Goal: Task Accomplishment & Management: Complete application form

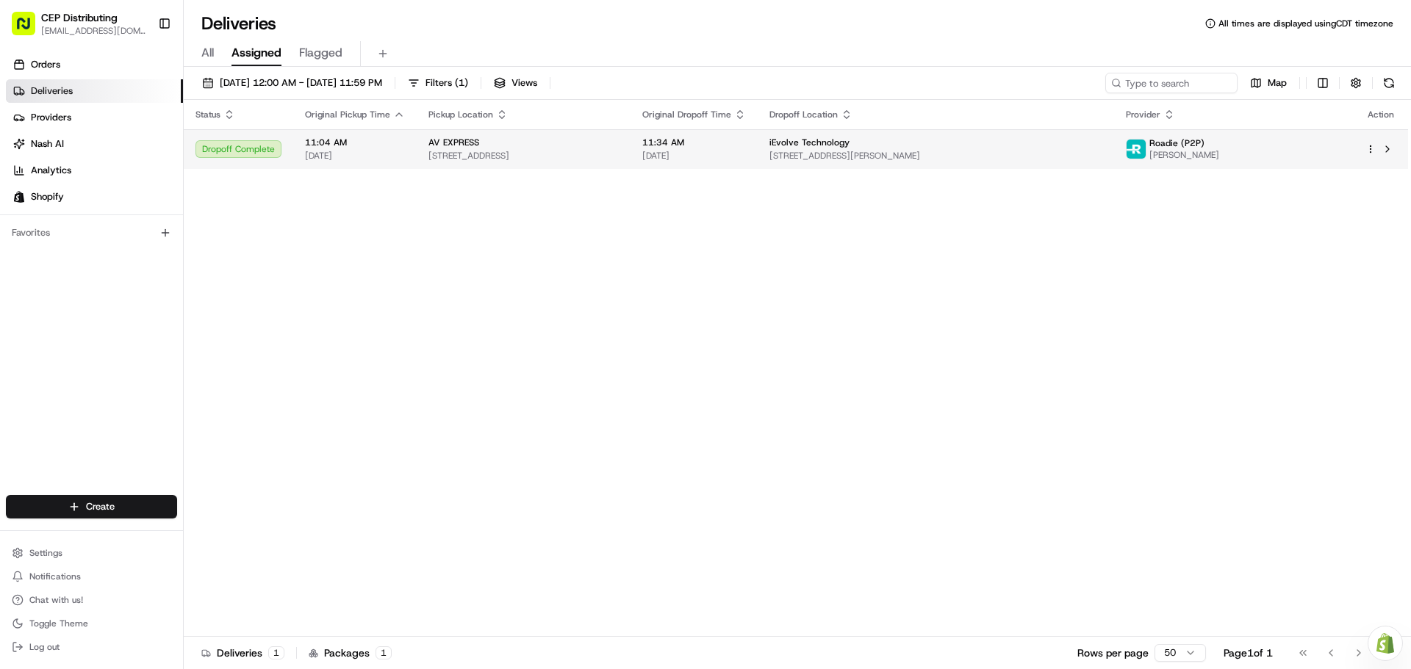
click at [240, 146] on div "Dropoff Complete" at bounding box center [238, 149] width 86 height 18
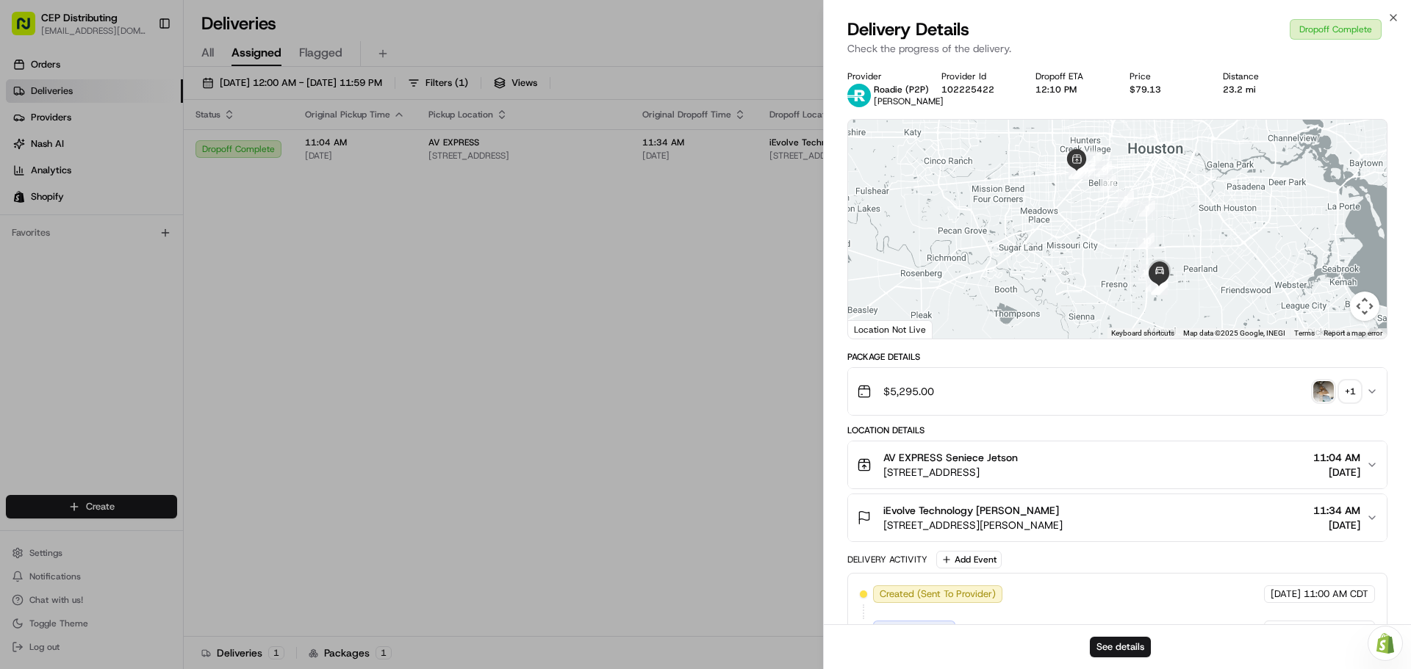
click at [1319, 396] on img "button" at bounding box center [1323, 391] width 21 height 21
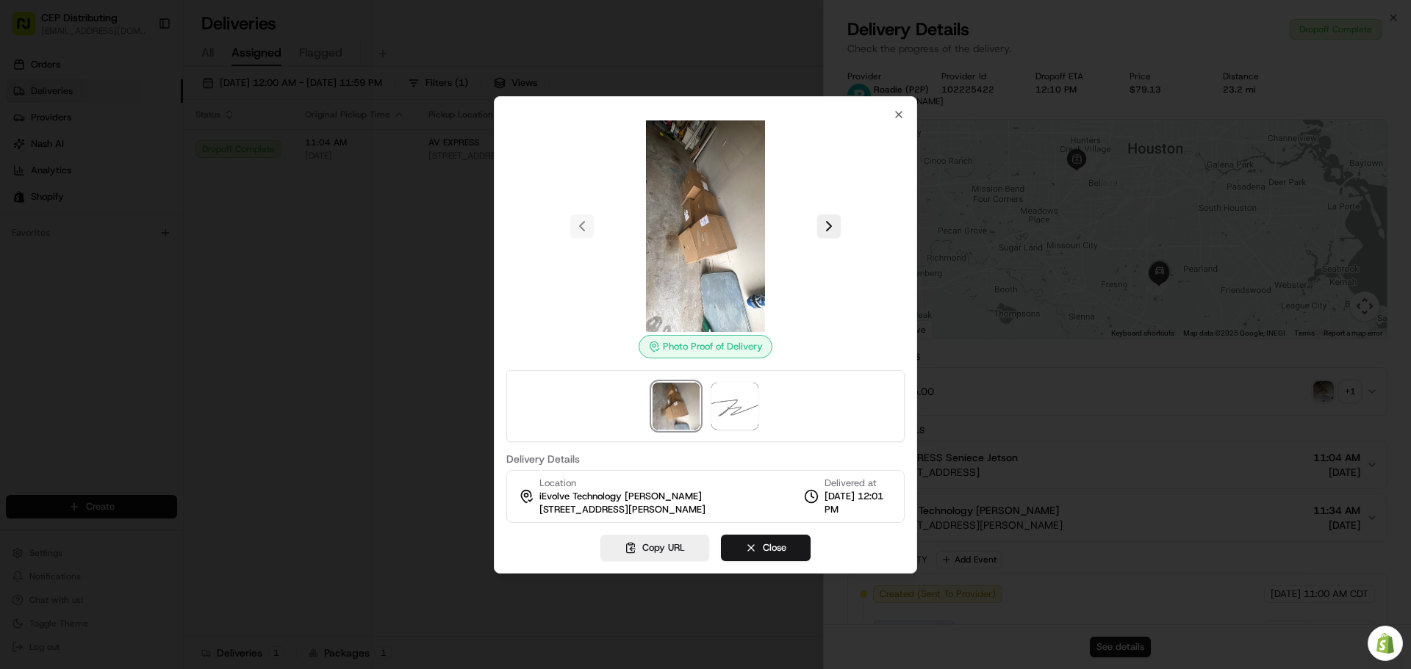
click at [688, 241] on img at bounding box center [706, 226] width 212 height 212
click at [727, 397] on img at bounding box center [734, 406] width 47 height 47
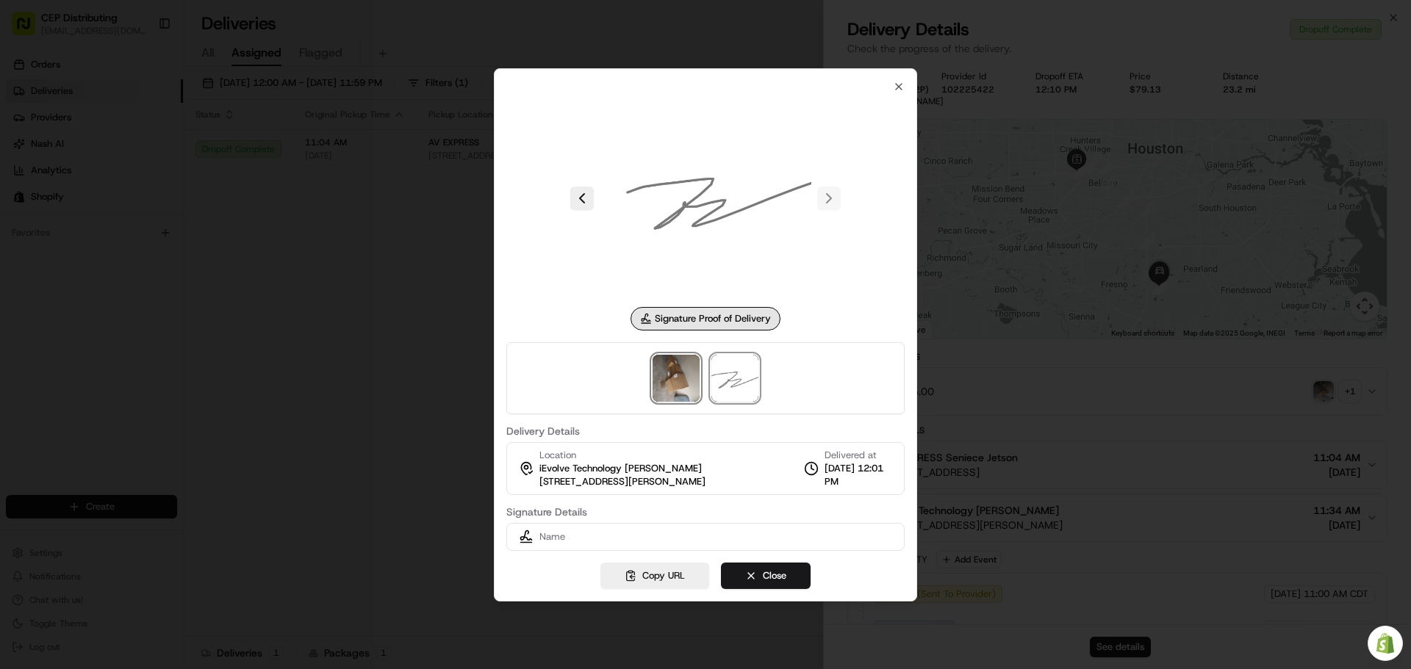
click at [671, 383] on img at bounding box center [675, 378] width 47 height 47
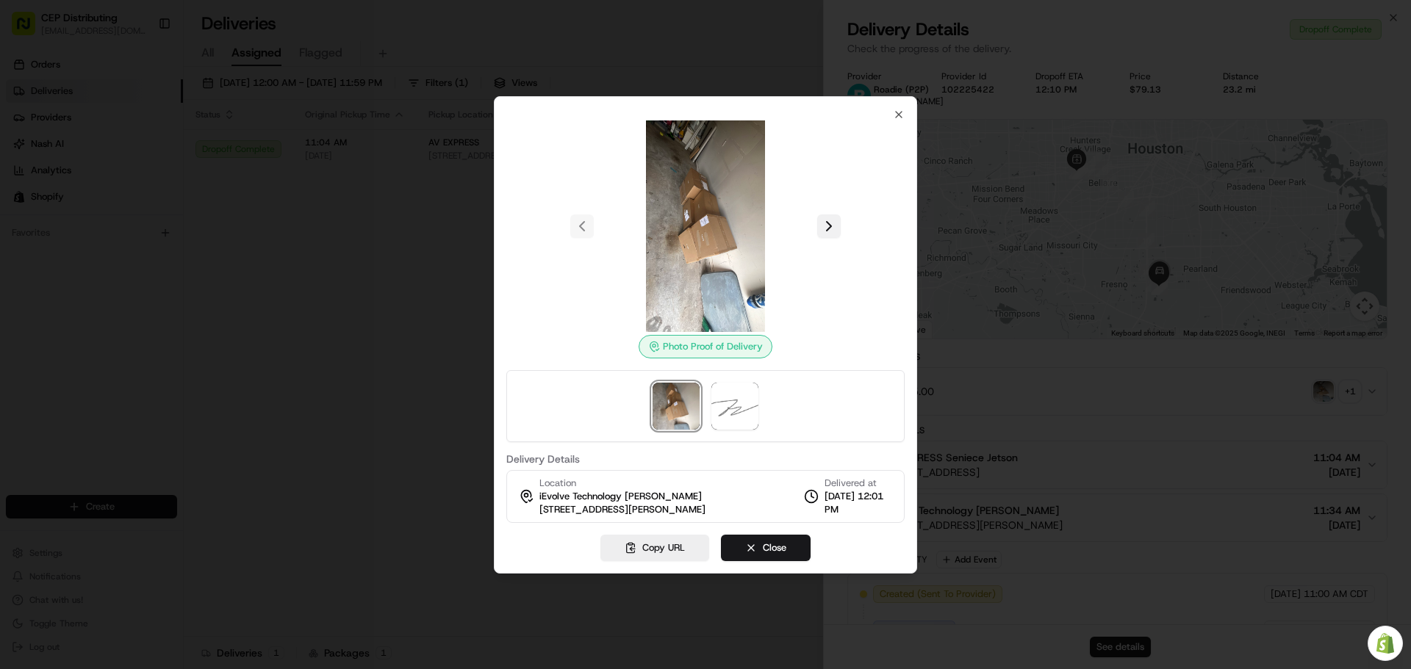
click at [829, 223] on button at bounding box center [829, 227] width 24 height 24
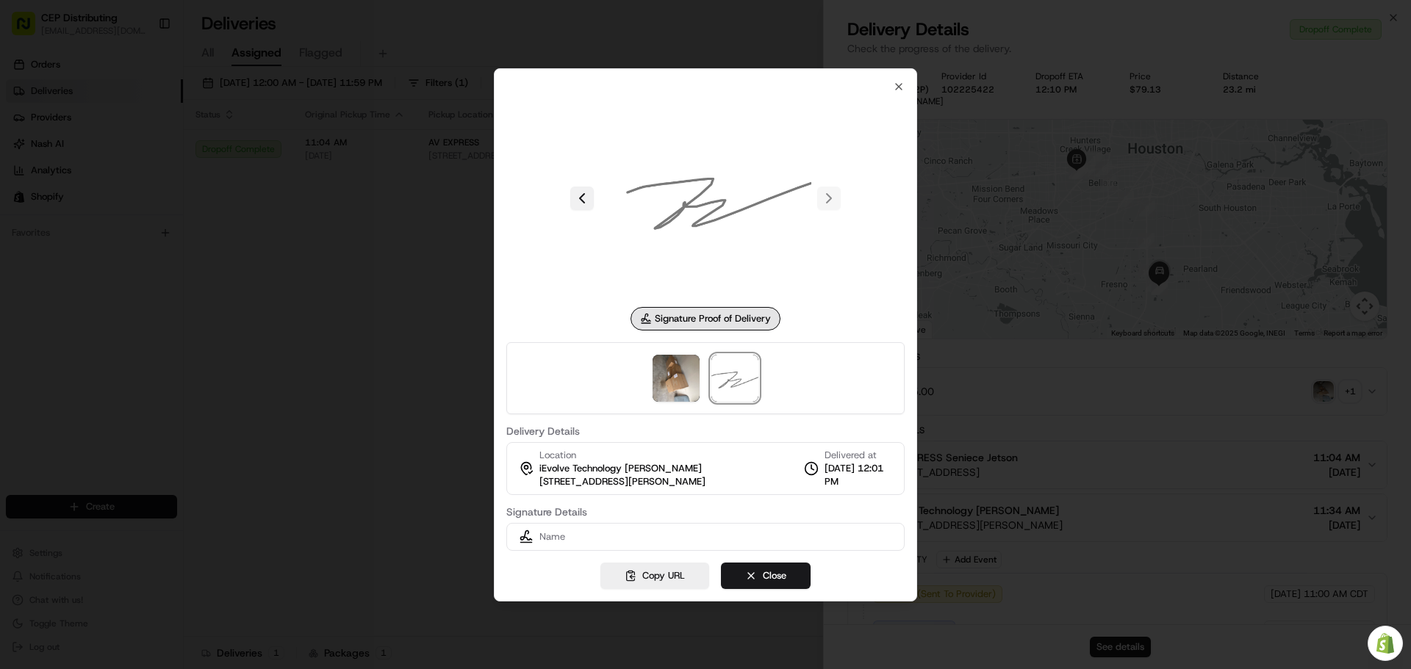
click at [577, 201] on button at bounding box center [582, 199] width 24 height 24
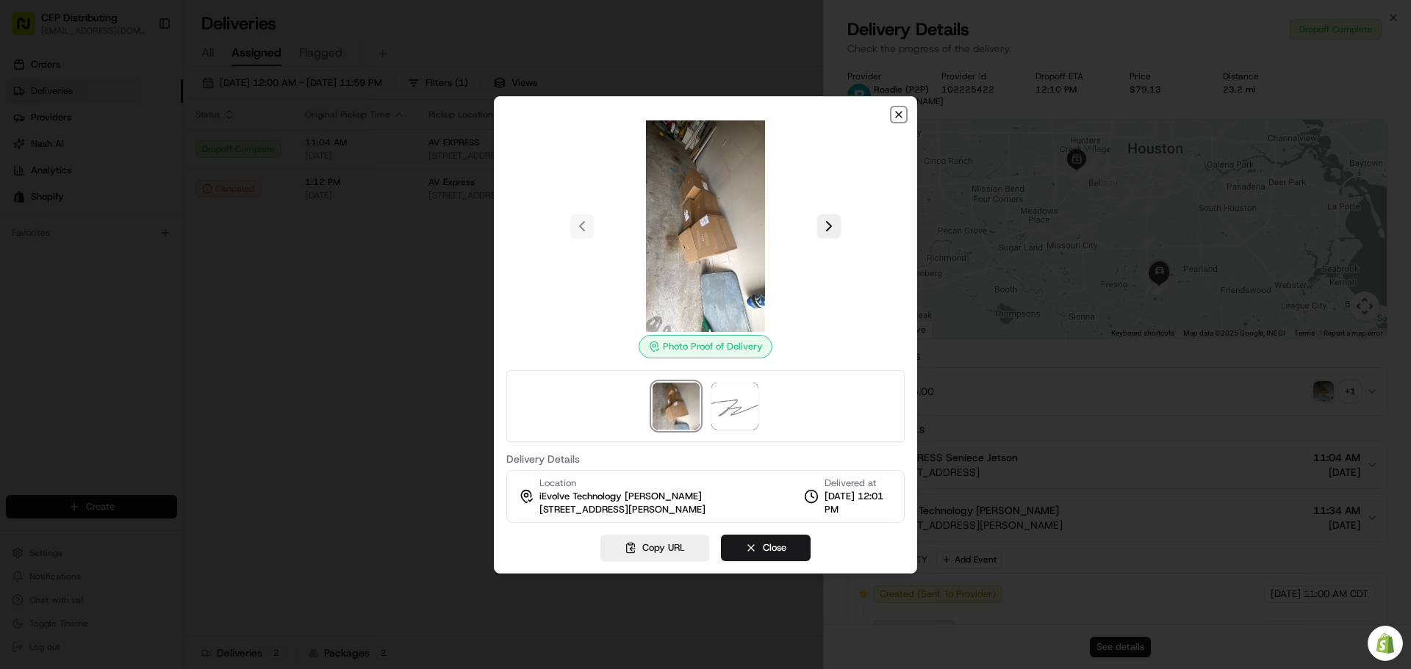
click at [901, 120] on icon "button" at bounding box center [899, 115] width 12 height 12
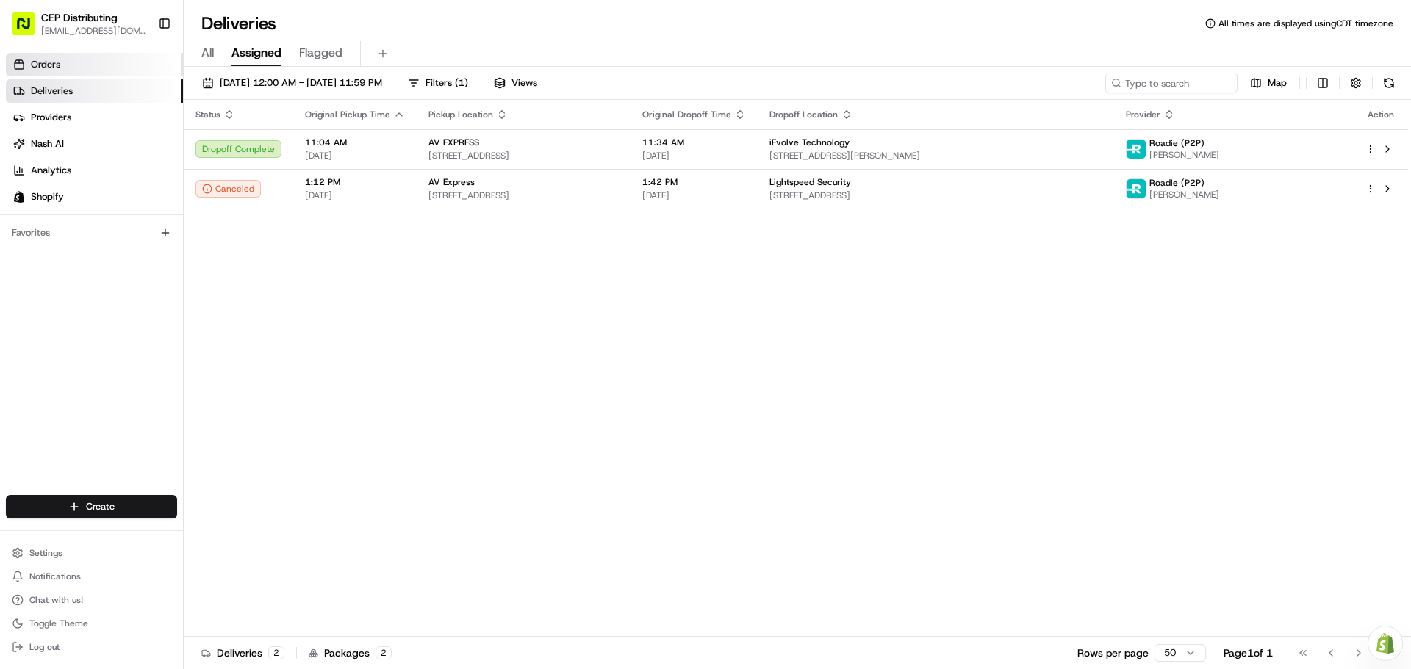
click at [71, 66] on link "Orders" at bounding box center [94, 65] width 177 height 24
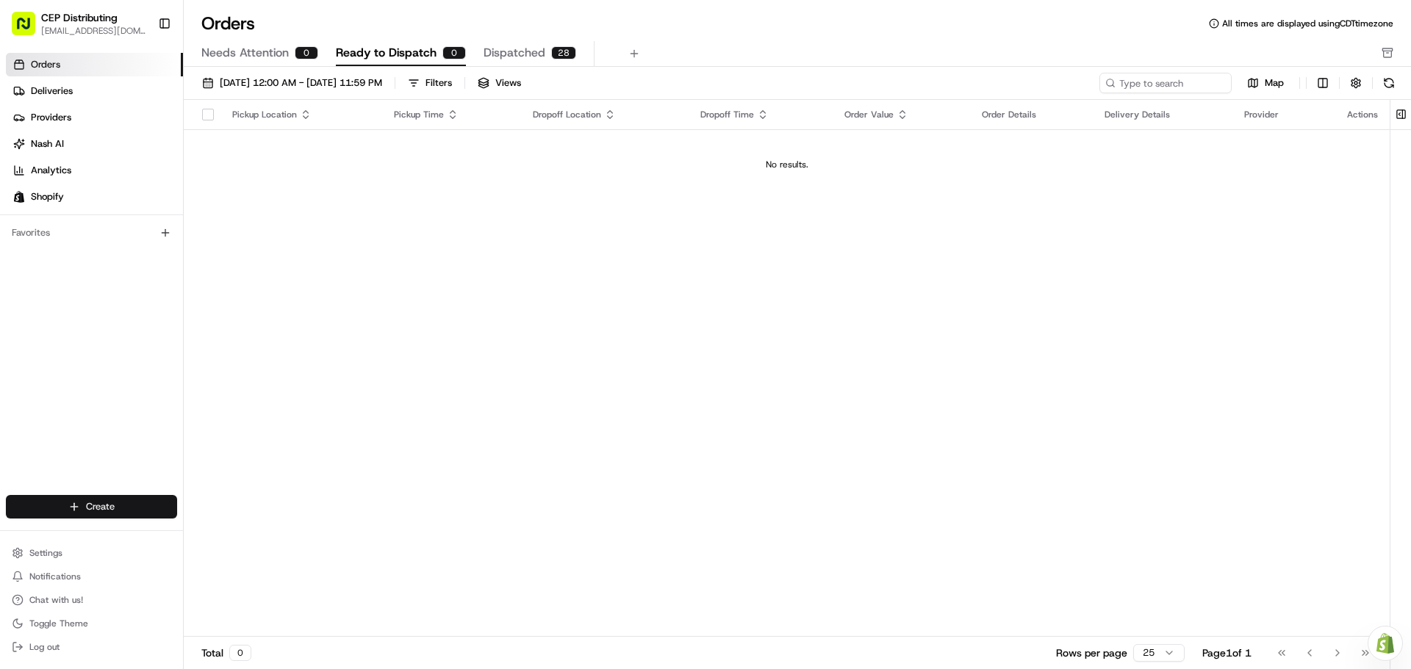
click at [104, 504] on html "CEP Distributing seniece@avexpress.net Toggle Sidebar Orders Deliveries Provide…" at bounding box center [705, 334] width 1411 height 669
click at [265, 566] on link "Order" at bounding box center [266, 560] width 164 height 26
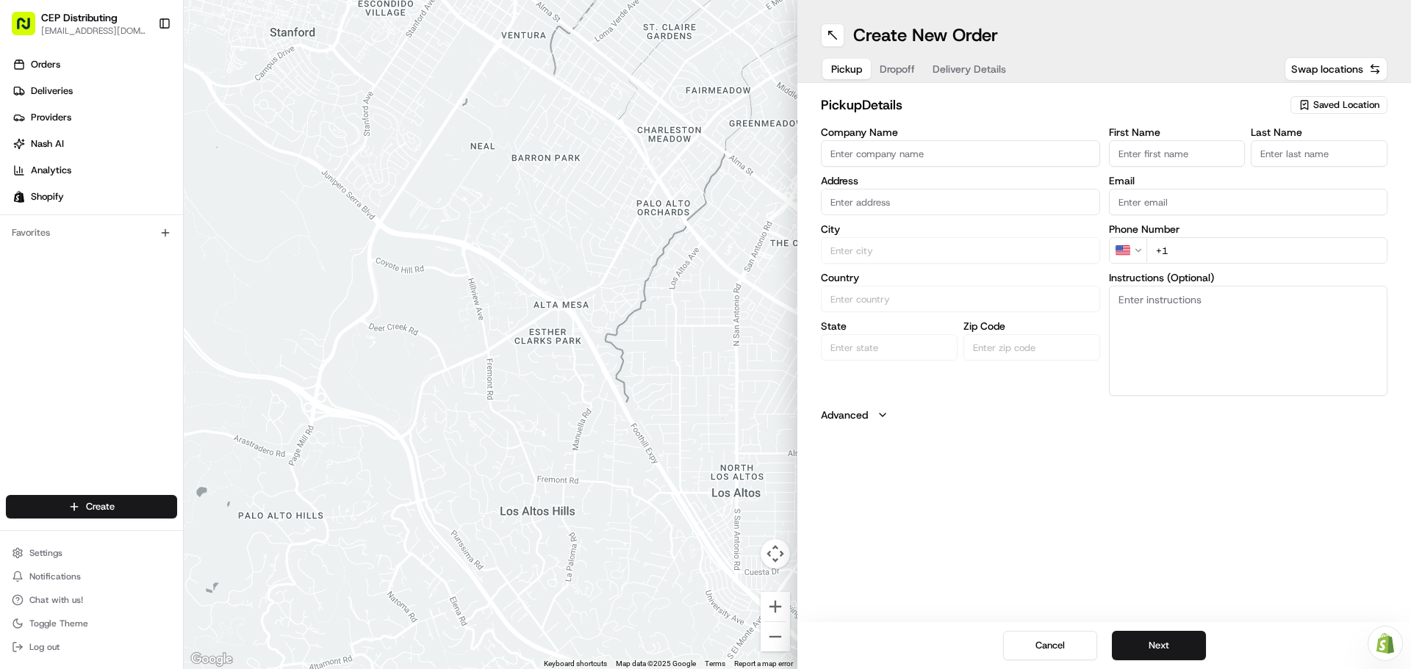
click at [875, 150] on input "Company Name" at bounding box center [960, 153] width 279 height 26
type input "AV EXPRESS"
type input "[STREET_ADDRESS]"
type input "Seniece"
type input "Jetson"
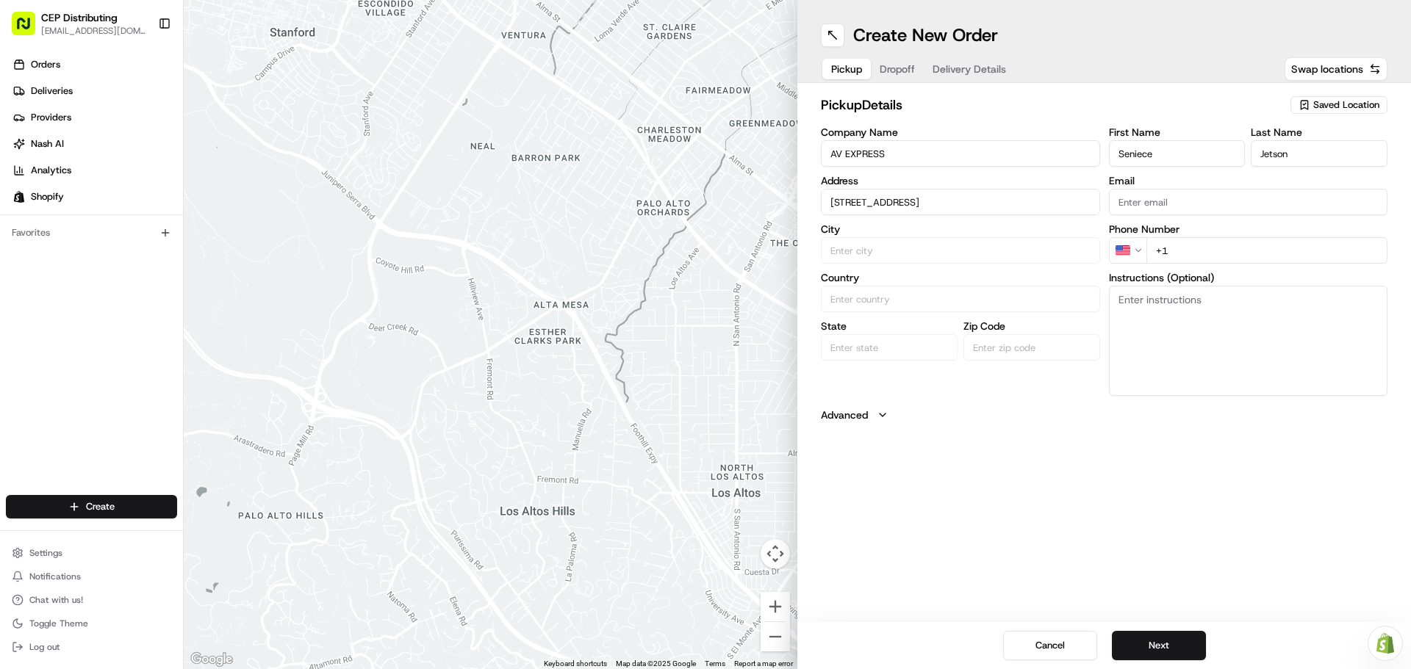
type input "[EMAIL_ADDRESS][DOMAIN_NAME]"
click at [961, 231] on div "8720 Westpark Dr b, Houston, TX 77063, USA" at bounding box center [960, 233] width 272 height 22
type input "[STREET_ADDRESS]"
type input "Houston"
type input "United States"
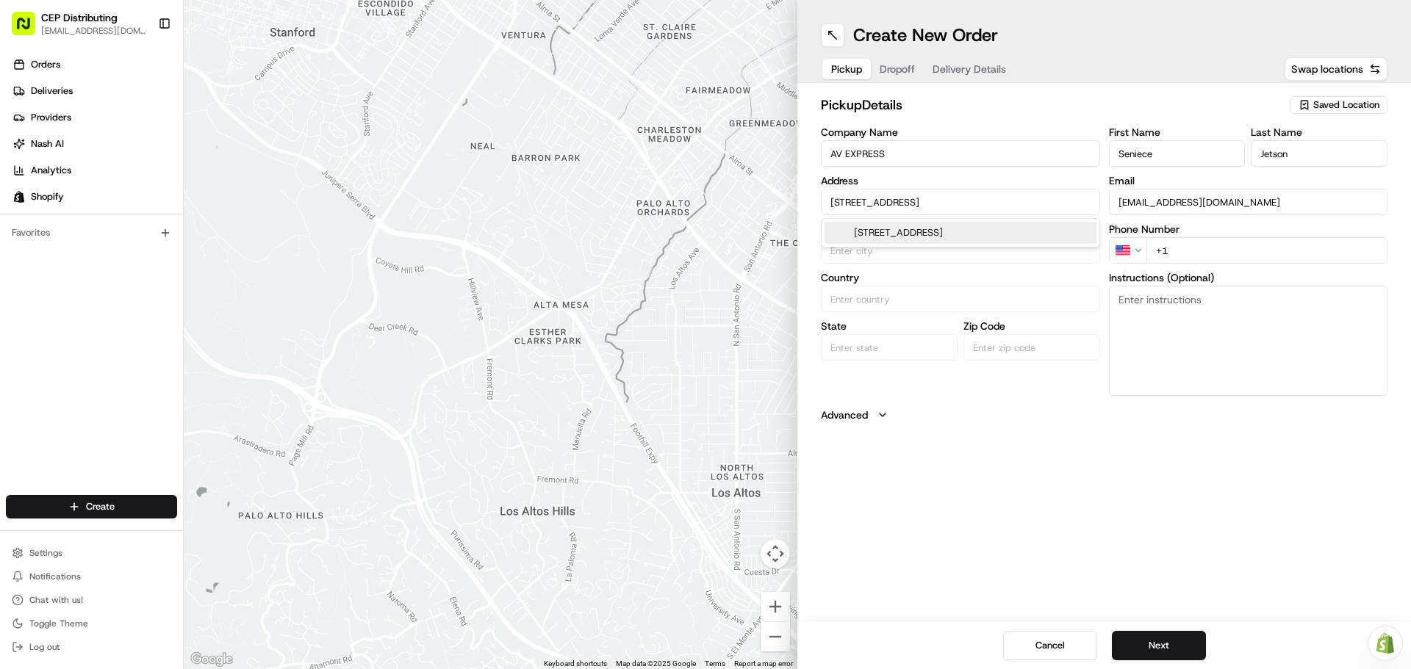
type input "TX"
type input "77063"
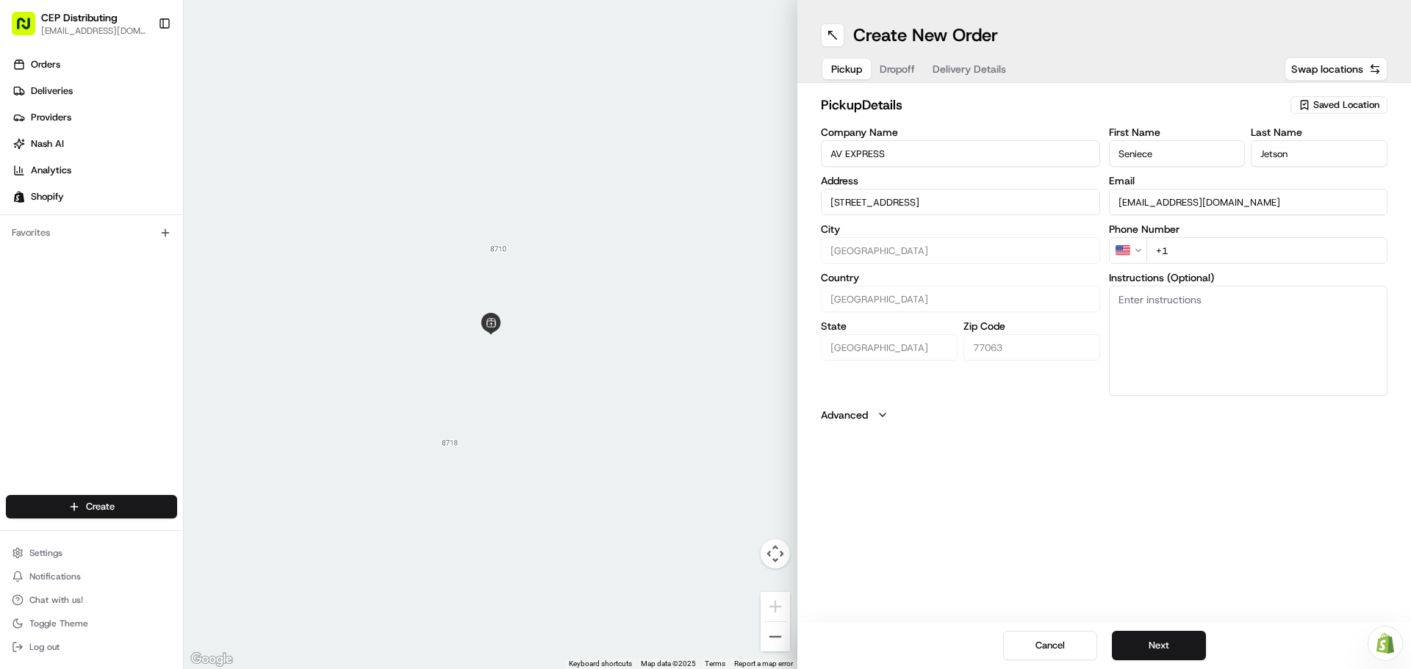
click at [1214, 253] on input "+1" at bounding box center [1267, 250] width 242 height 26
type input "+1 346 504 5922"
type textarea "O"
type textarea "Pick Up Order# 2752 in front entrance."
click at [1181, 641] on button "Next" at bounding box center [1159, 645] width 94 height 29
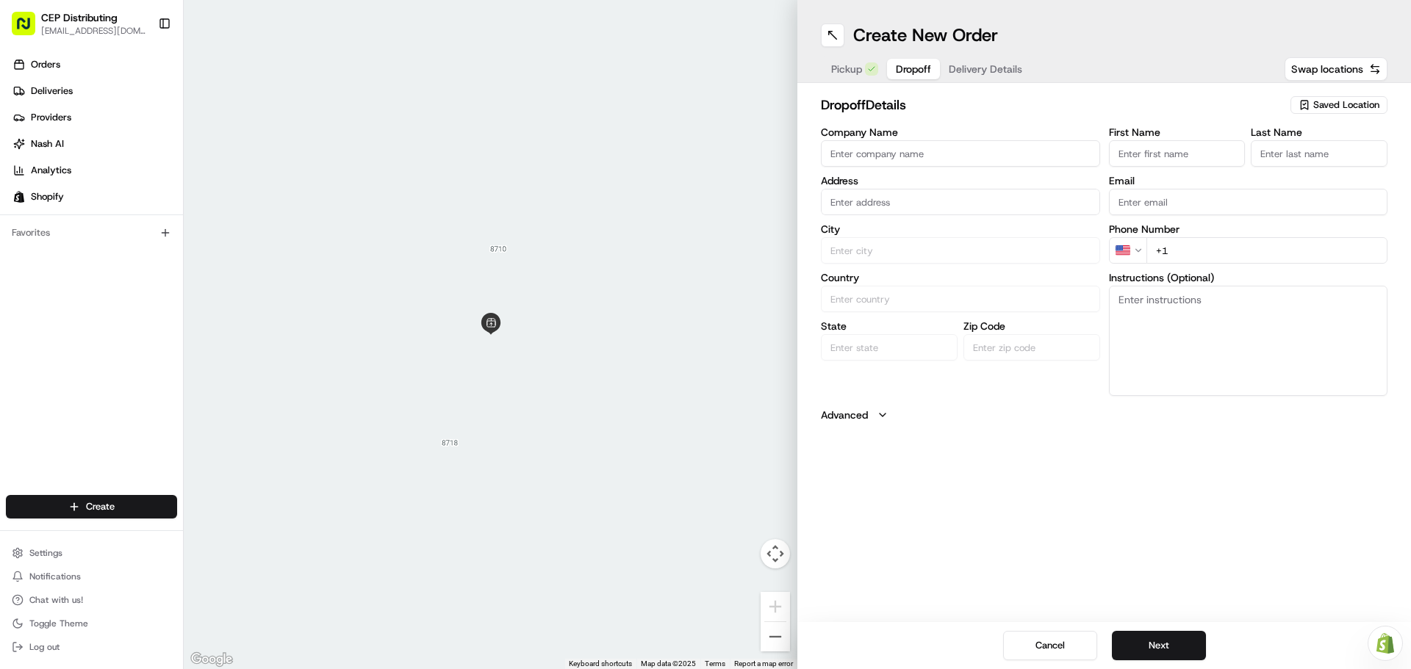
click at [900, 155] on input "Company Name" at bounding box center [960, 153] width 279 height 26
type input "S"
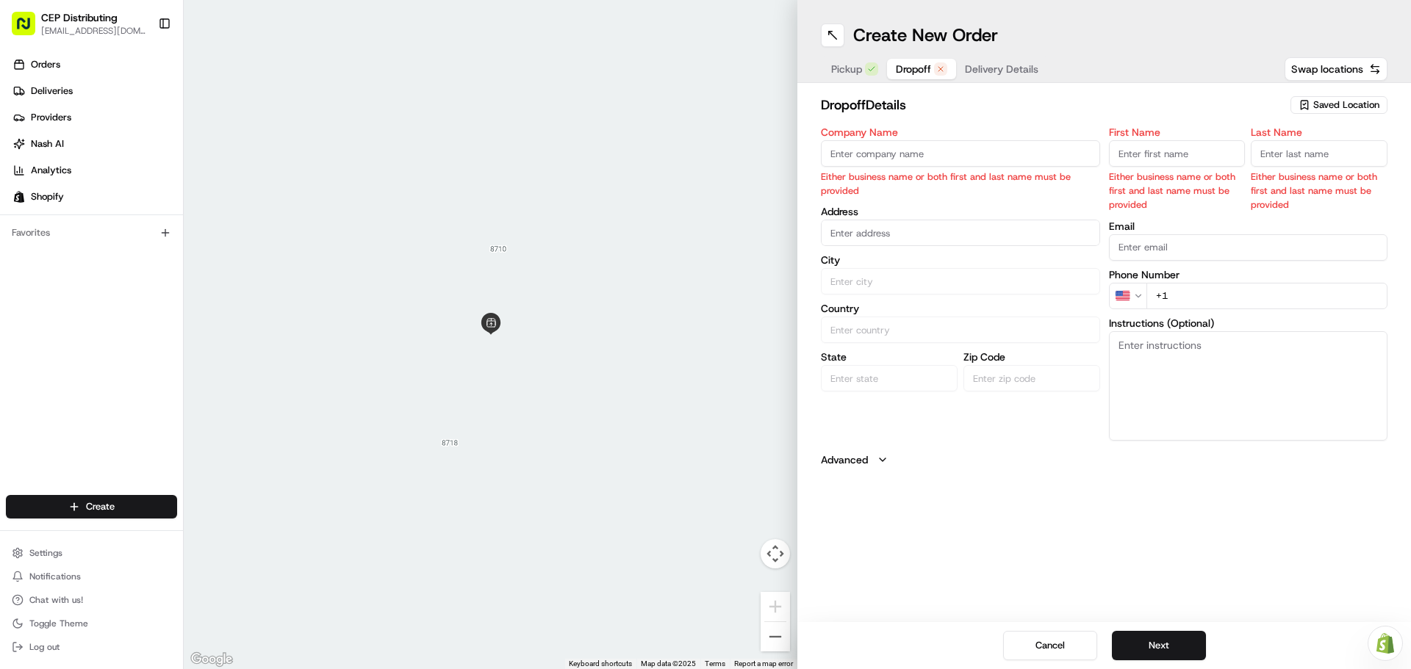
click at [984, 146] on input "Company Name" at bounding box center [960, 153] width 279 height 26
type input "<"
type input "M"
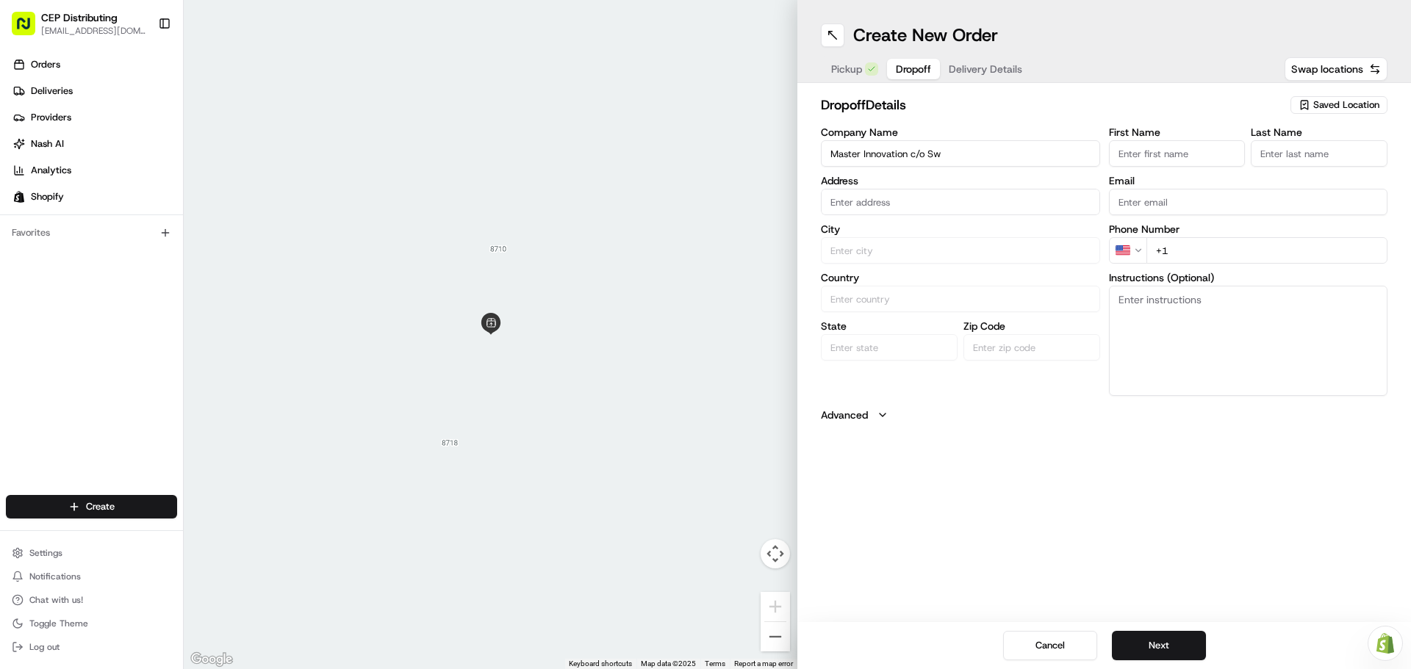
click at [951, 159] on input "Master Innovation c/o Sw" at bounding box center [960, 153] width 279 height 26
type input "Master Innovation c/o Sweet Moments Nail Spa"
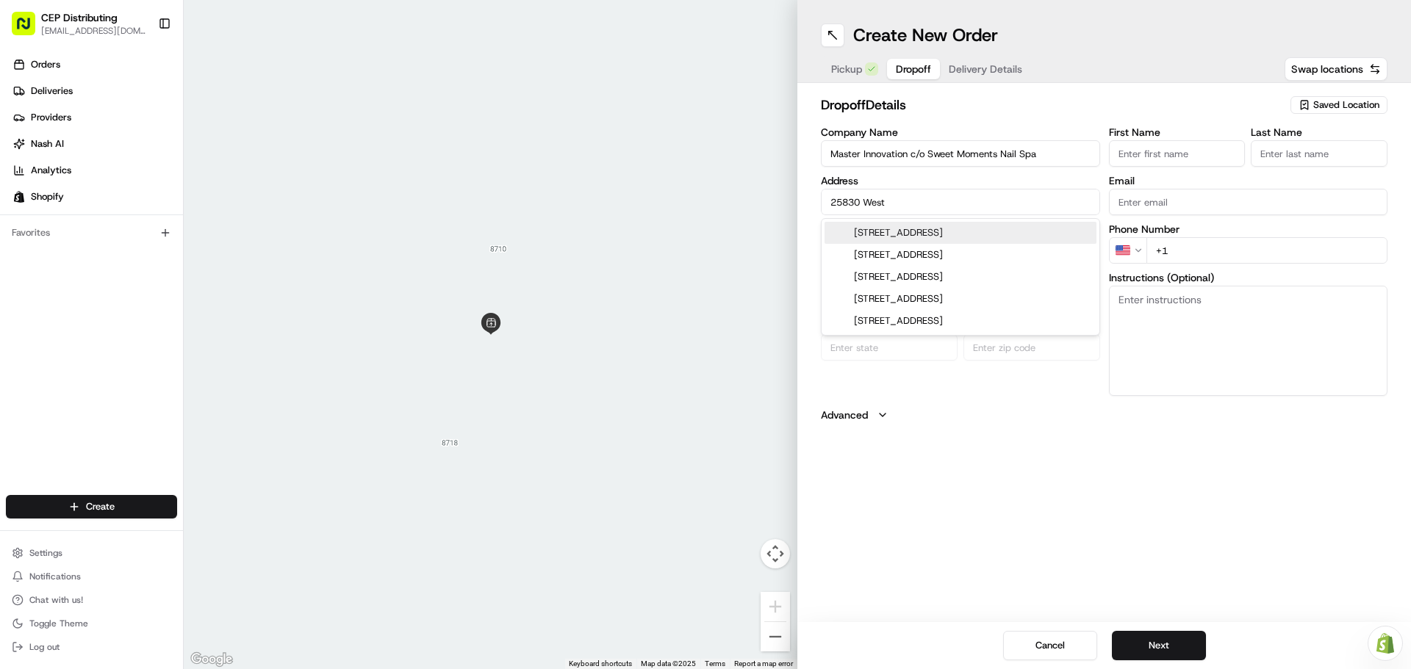
click at [943, 233] on div "25830 Westheimer Parkway, Katy, TX" at bounding box center [960, 233] width 272 height 22
type input "[STREET_ADDRESS]"
type input "Katy"
type input "United States"
type input "TX"
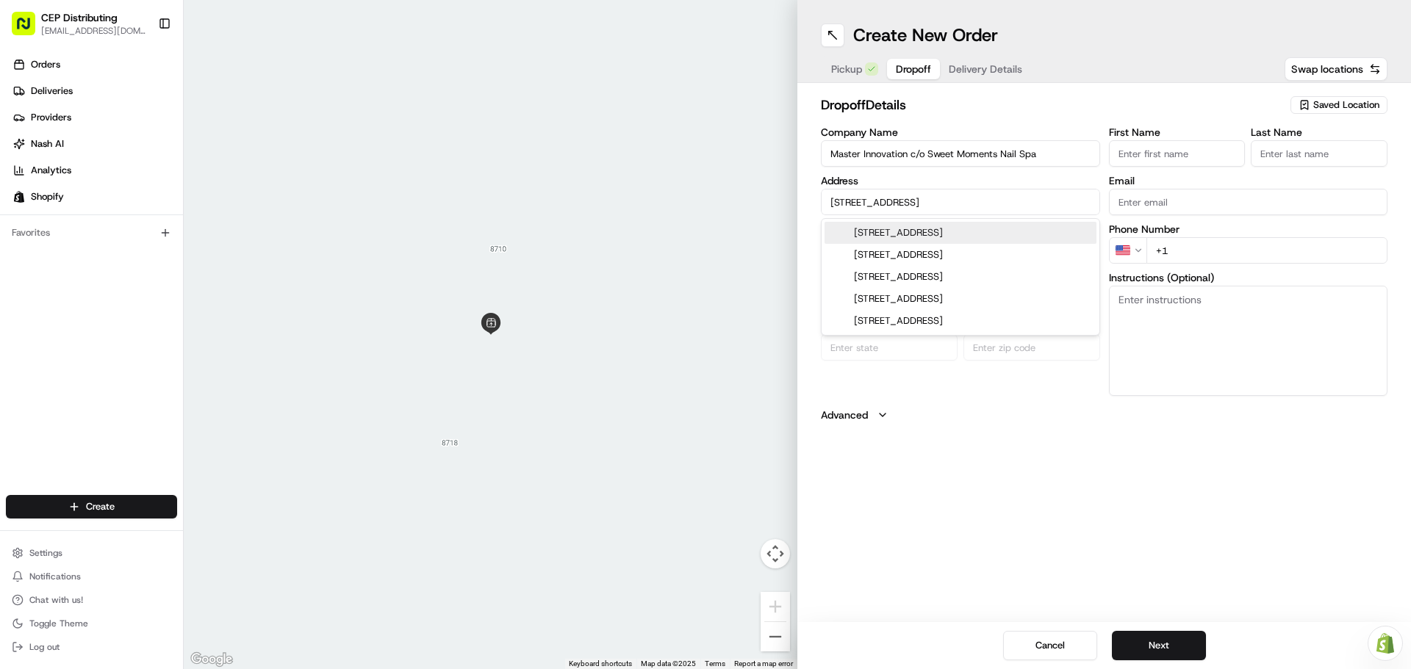
type input "77494"
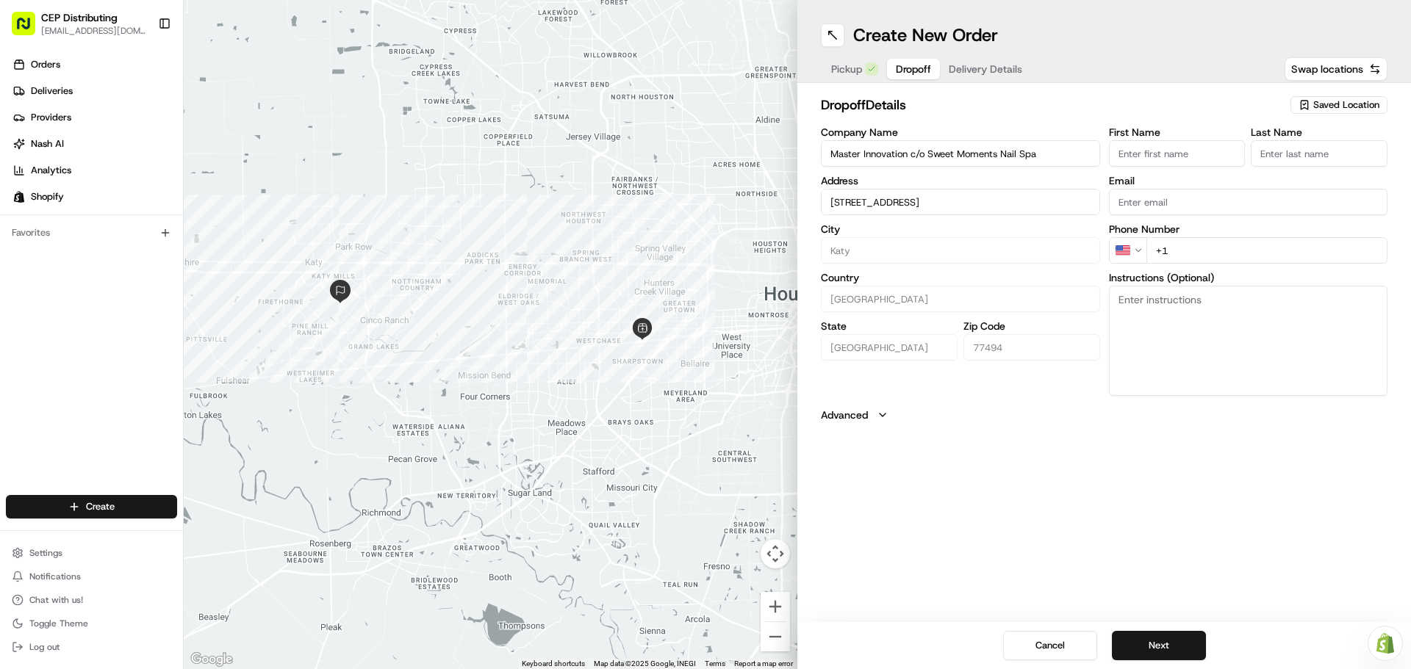
type input "[STREET_ADDRESS]"
click at [1163, 154] on input "First Name" at bounding box center [1177, 153] width 137 height 26
click at [1142, 144] on input "First Name" at bounding box center [1177, 153] width 137 height 26
type input "Ismael"
type input "Garci"
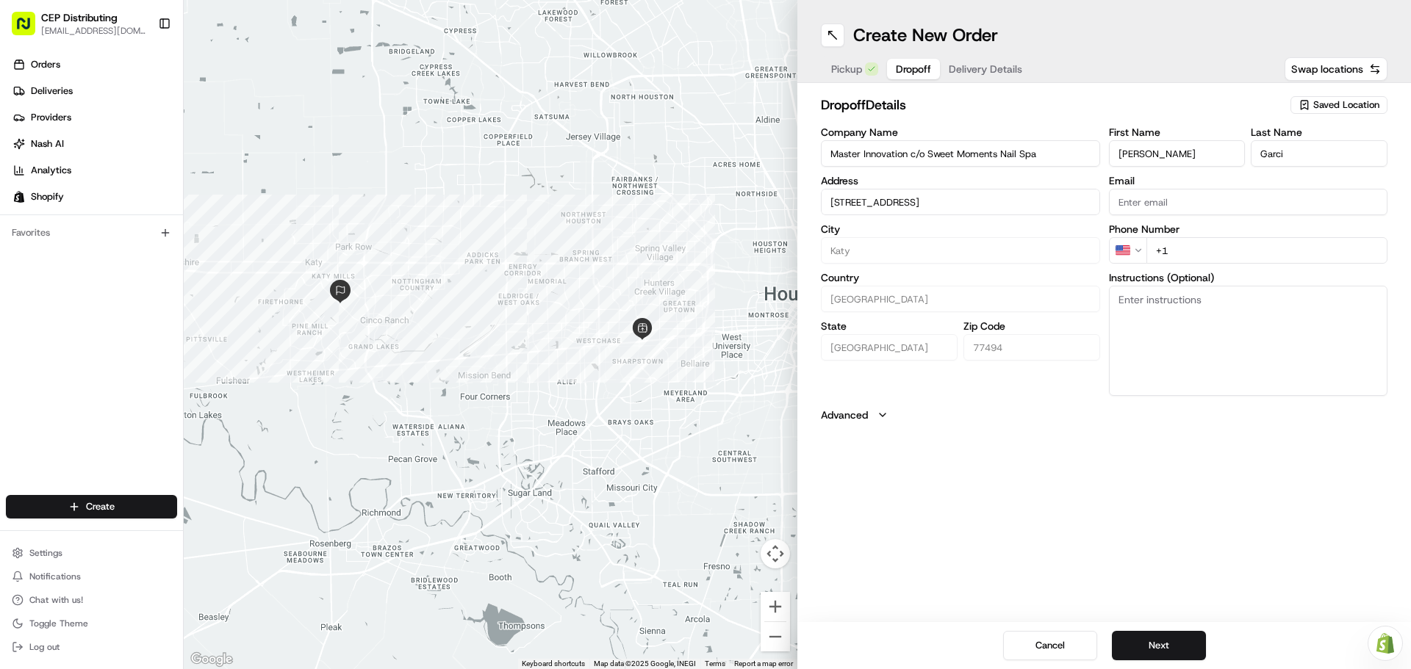
click at [1164, 212] on input "Email" at bounding box center [1248, 202] width 279 height 26
paste input "Ismaelgarcia.air@gmail.com"
type input "Ismaelgarcia.air@gmail.com"
click at [1216, 248] on input "+1" at bounding box center [1267, 250] width 242 height 26
type input "+1 832 755 7322"
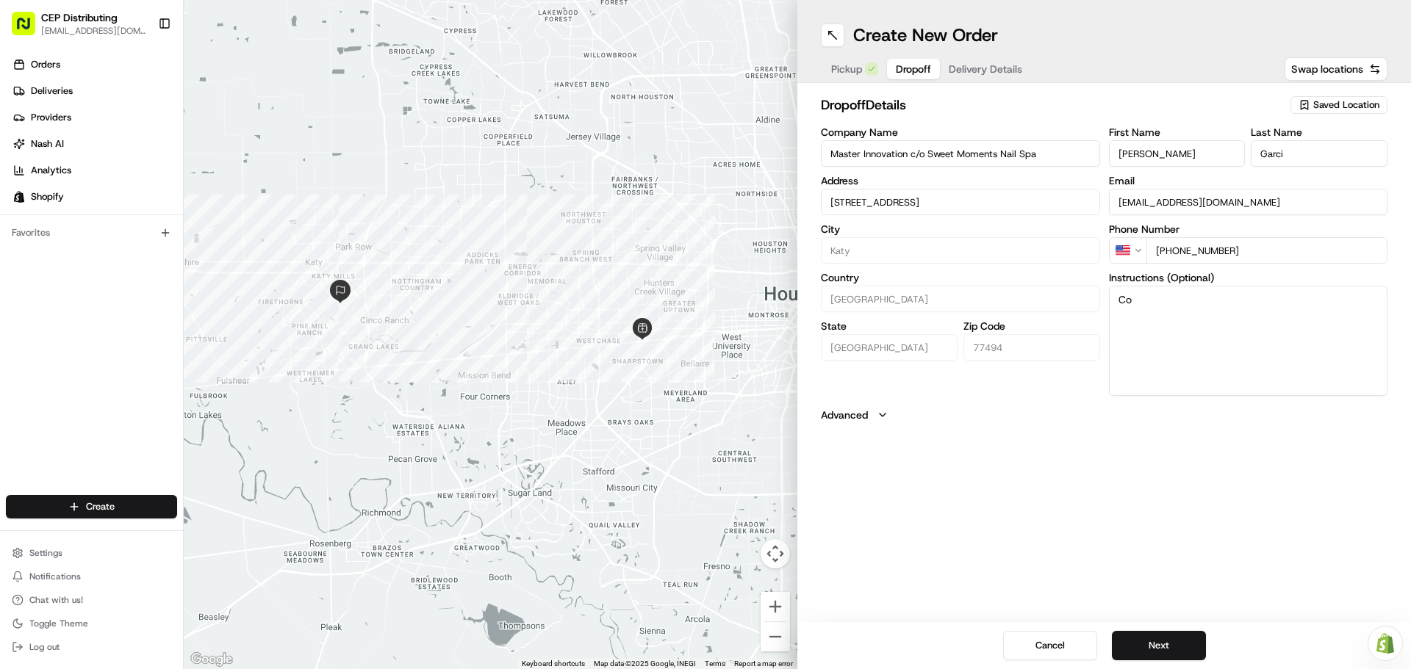
type textarea "C"
type textarea "Inside Delivery - Contact Ismael 8327557322"
click at [1175, 651] on button "Next" at bounding box center [1159, 645] width 94 height 29
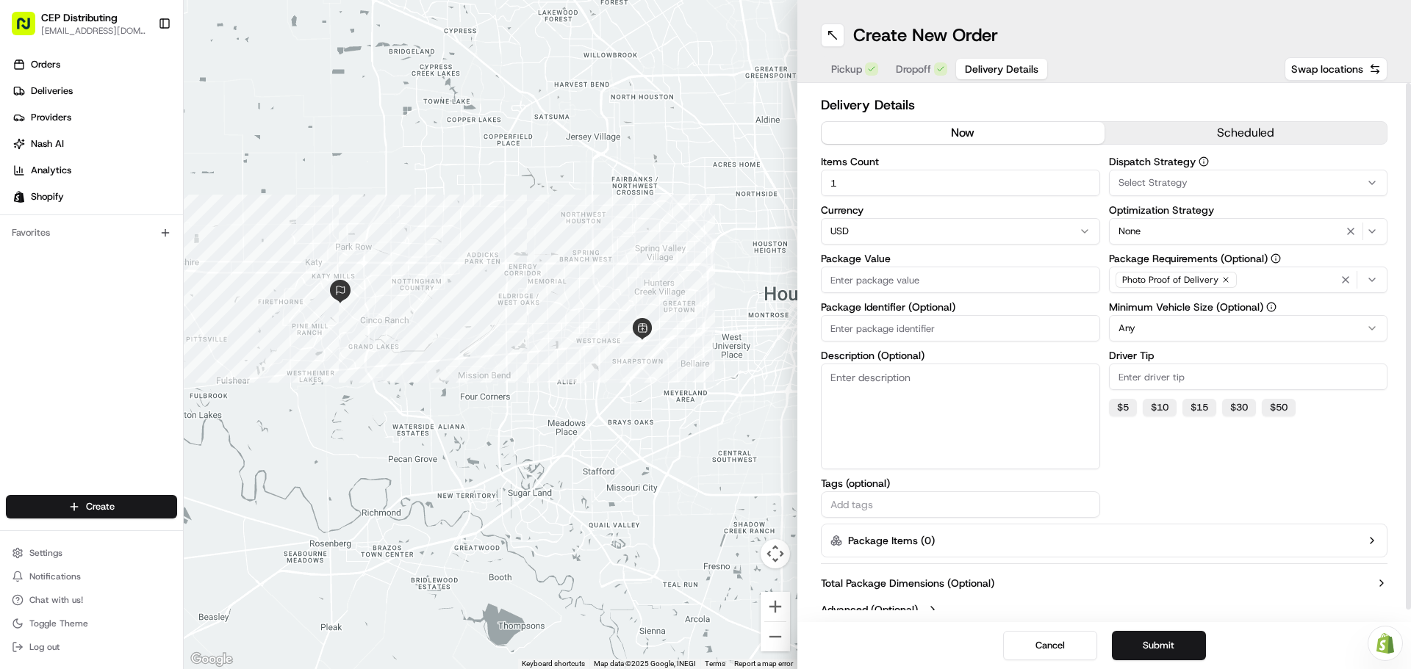
click at [907, 284] on input "Package Value" at bounding box center [960, 280] width 279 height 26
type input "126.65"
click at [904, 324] on input "Package Identifier (Optional)" at bounding box center [960, 328] width 279 height 26
type input "Order# 2752"
click at [1171, 184] on span "Select Strategy" at bounding box center [1152, 182] width 69 height 13
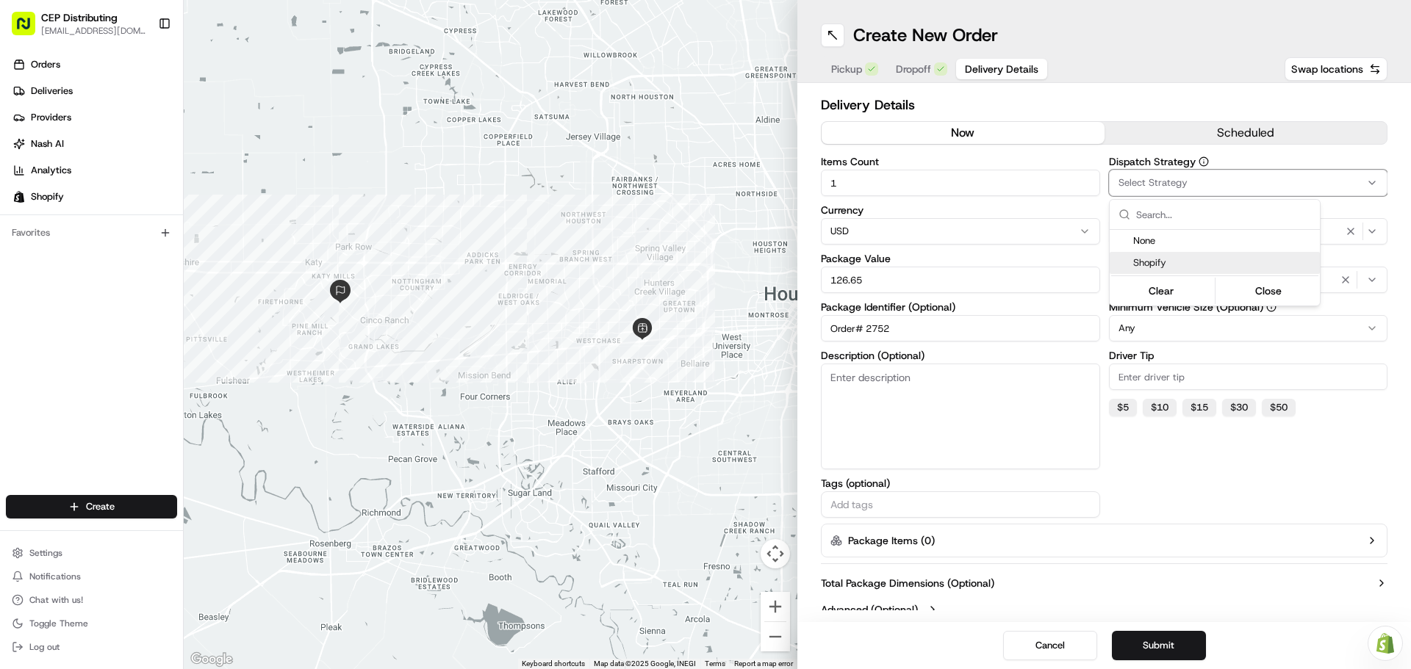
click at [1176, 264] on span "Shopify" at bounding box center [1223, 262] width 181 height 13
click at [1206, 469] on html "CEP Distributing seniece@avexpress.net Toggle Sidebar Orders Deliveries Provide…" at bounding box center [705, 334] width 1411 height 669
click at [1309, 286] on div "Photo Proof of Delivery" at bounding box center [1248, 280] width 272 height 22
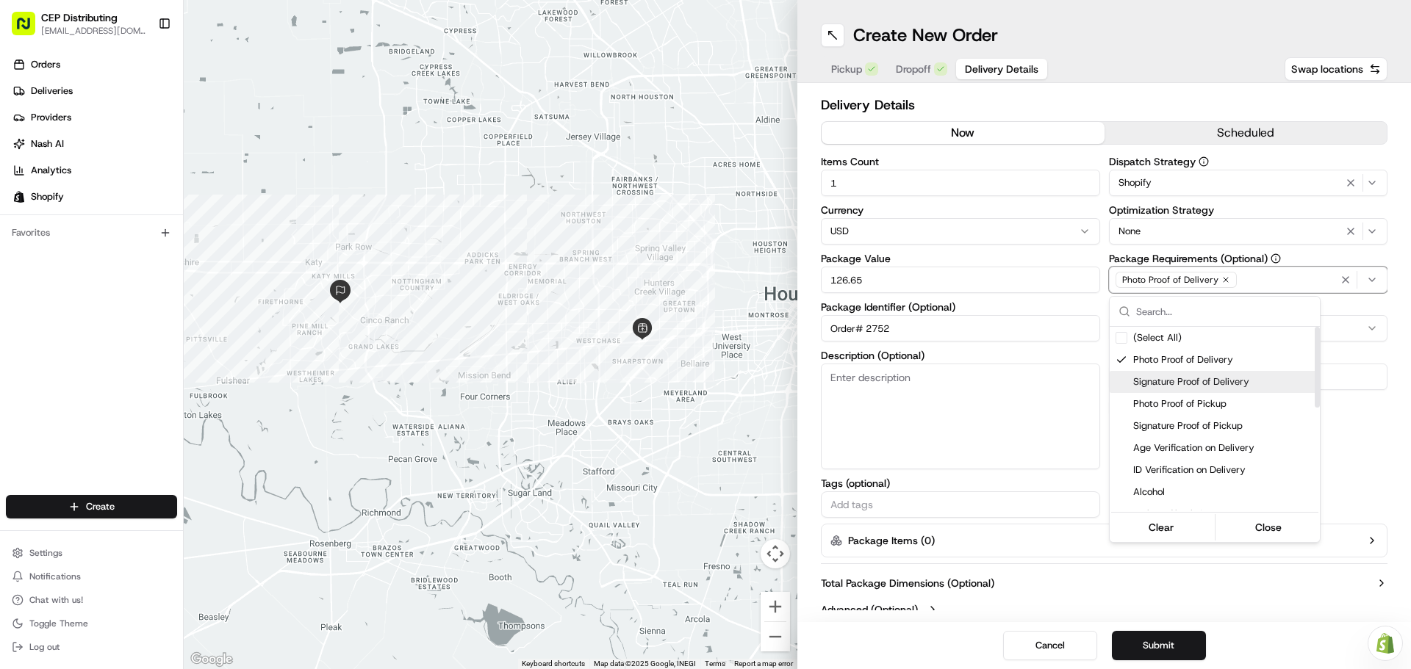
click at [1215, 375] on div "Signature Proof of Delivery" at bounding box center [1214, 382] width 210 height 22
click at [1364, 457] on html "CEP Distributing seniece@avexpress.net Toggle Sidebar Orders Deliveries Provide…" at bounding box center [705, 334] width 1411 height 669
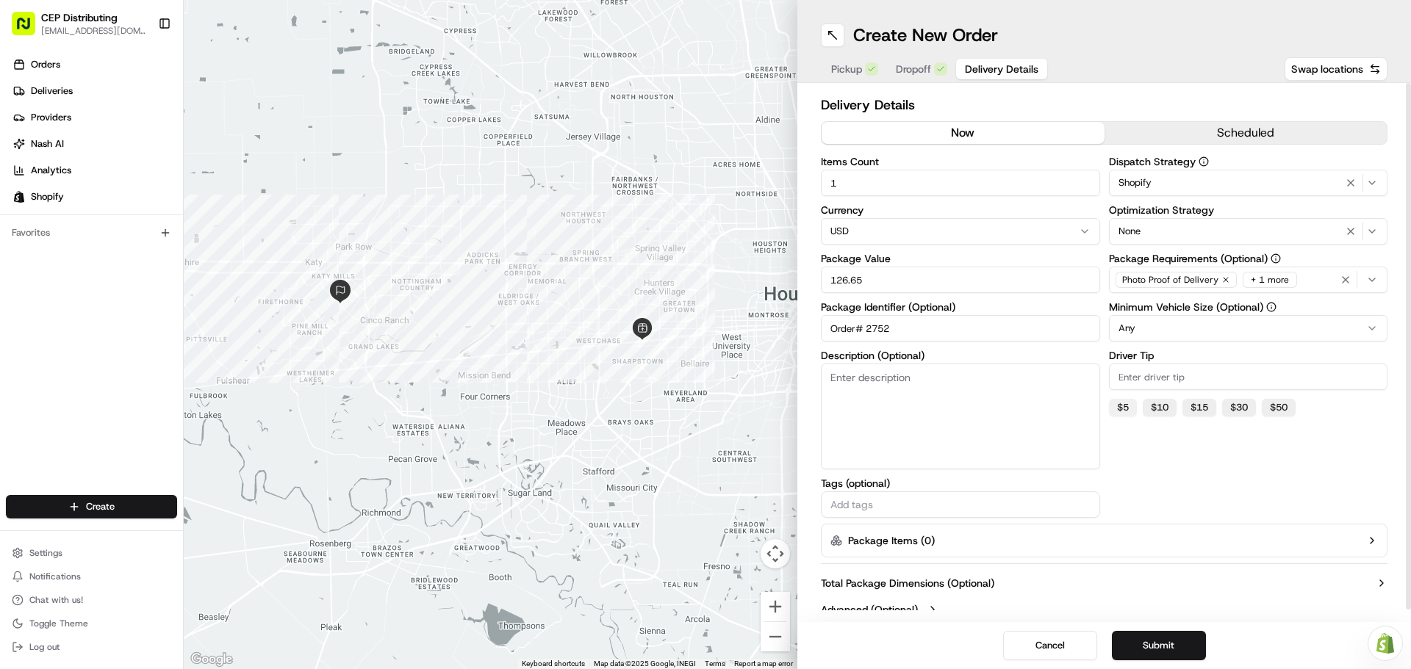
click at [1120, 406] on button "$ 5" at bounding box center [1123, 408] width 28 height 18
type input "5"
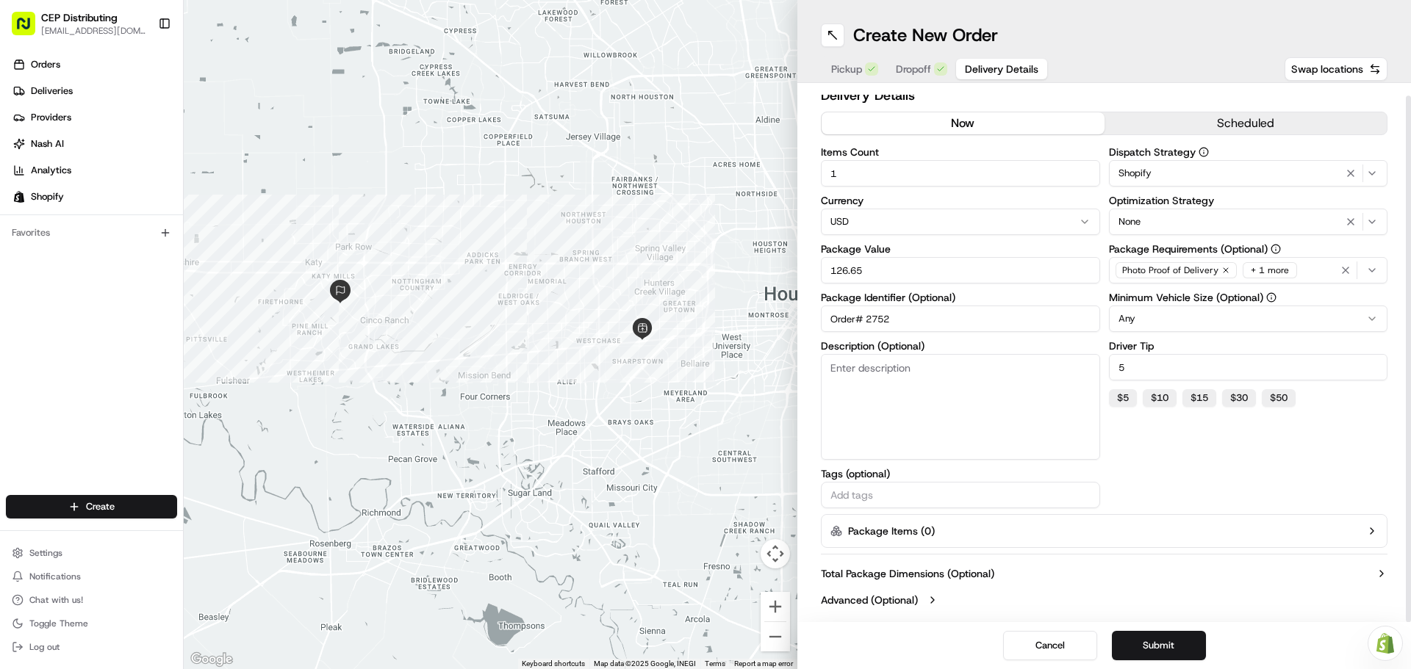
scroll to position [12, 0]
click at [1184, 652] on button "Submit" at bounding box center [1159, 645] width 94 height 29
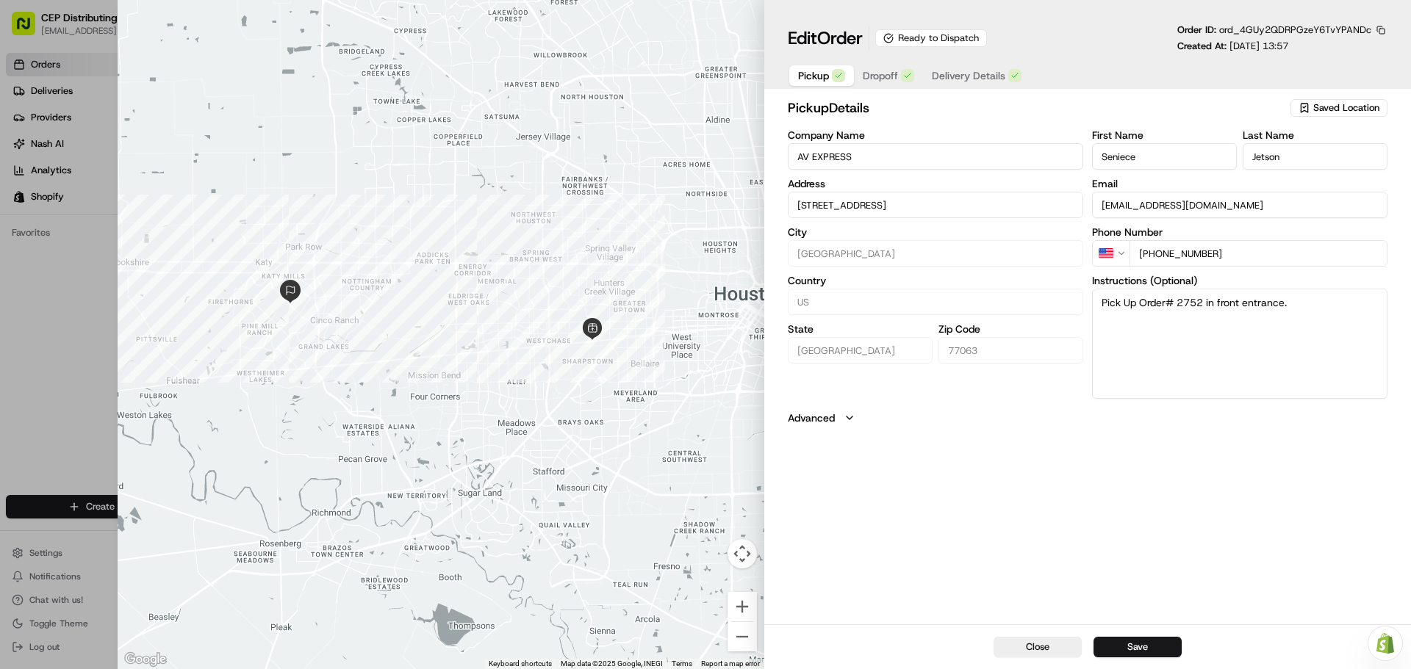
click at [885, 80] on span "Dropoff" at bounding box center [880, 75] width 35 height 15
click at [1133, 646] on button "Save" at bounding box center [1137, 647] width 88 height 21
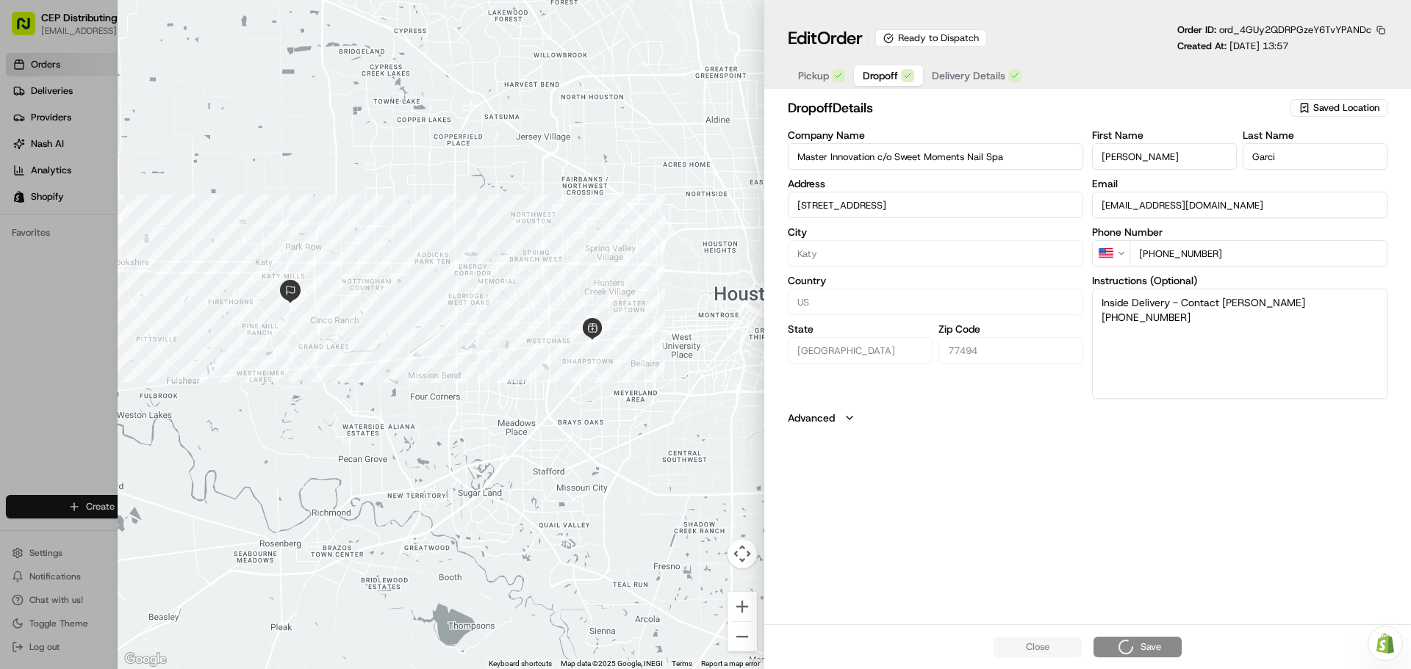
type input "+1"
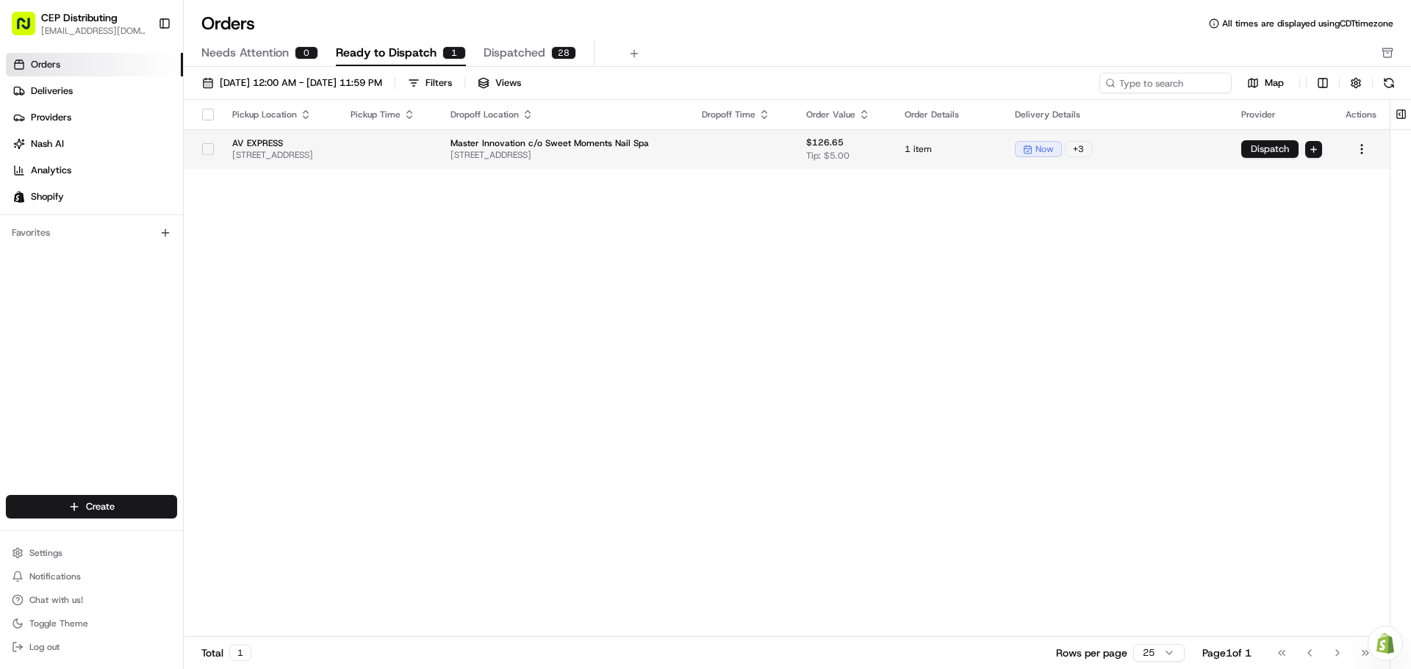
click at [1255, 142] on button "Dispatch" at bounding box center [1269, 149] width 57 height 18
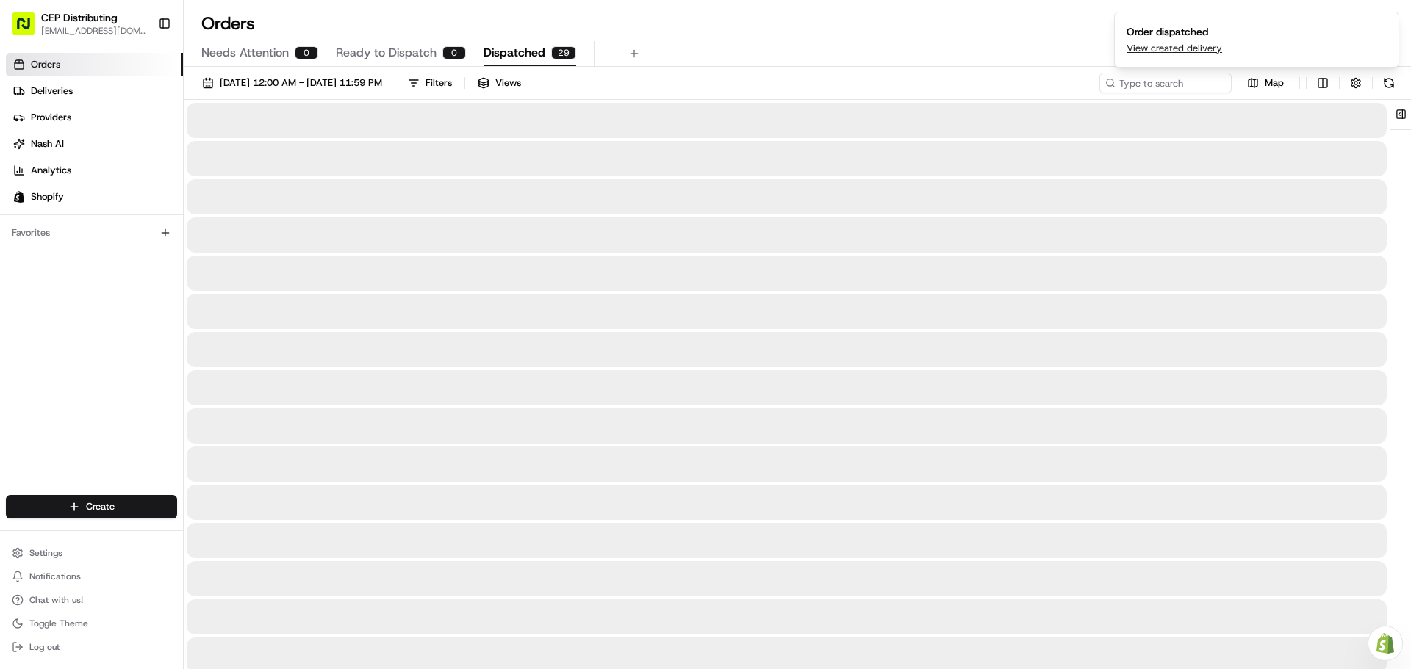
click at [500, 54] on span "Dispatched" at bounding box center [514, 53] width 62 height 18
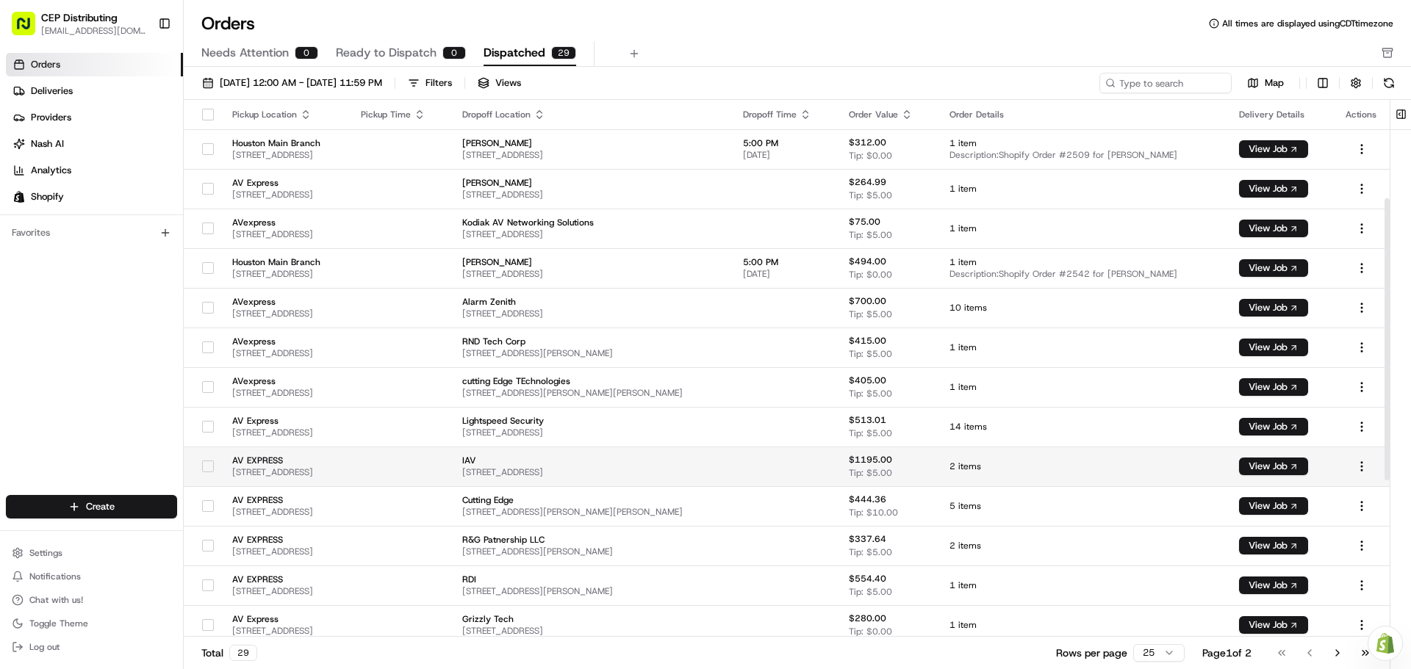
scroll to position [484, 0]
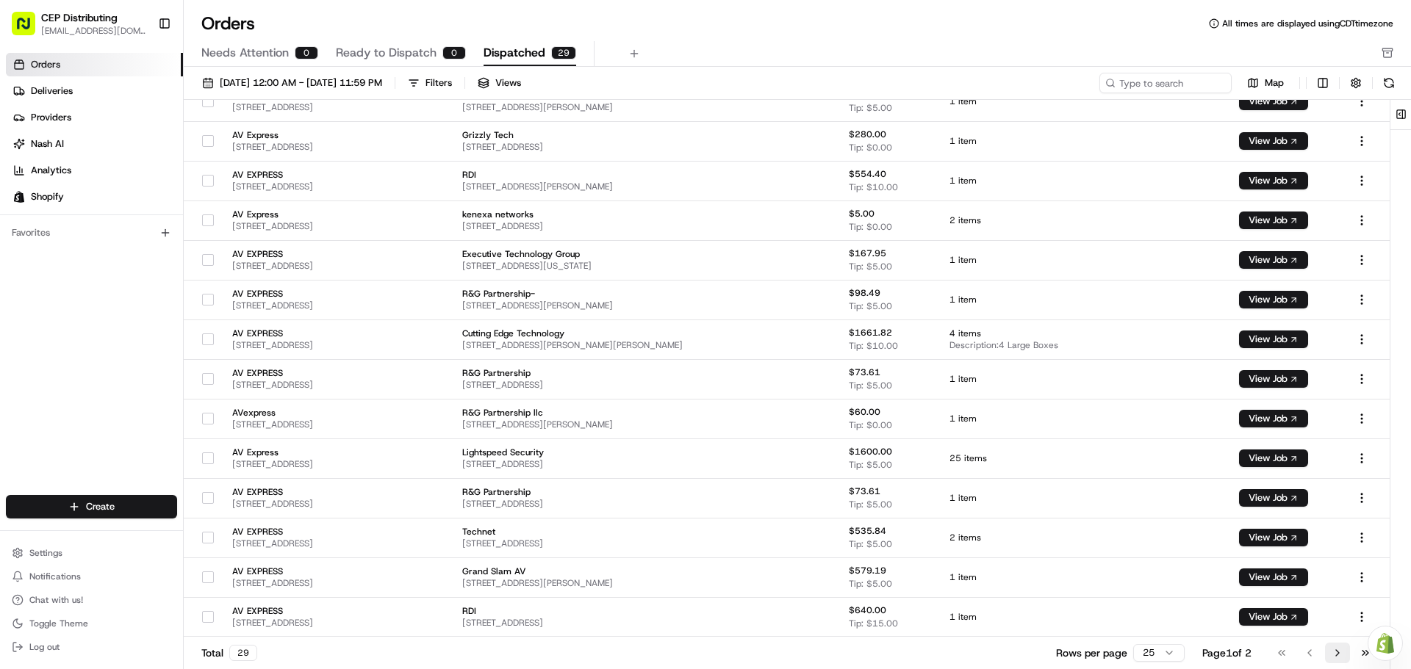
click at [1334, 649] on button "Go to next page" at bounding box center [1337, 653] width 25 height 21
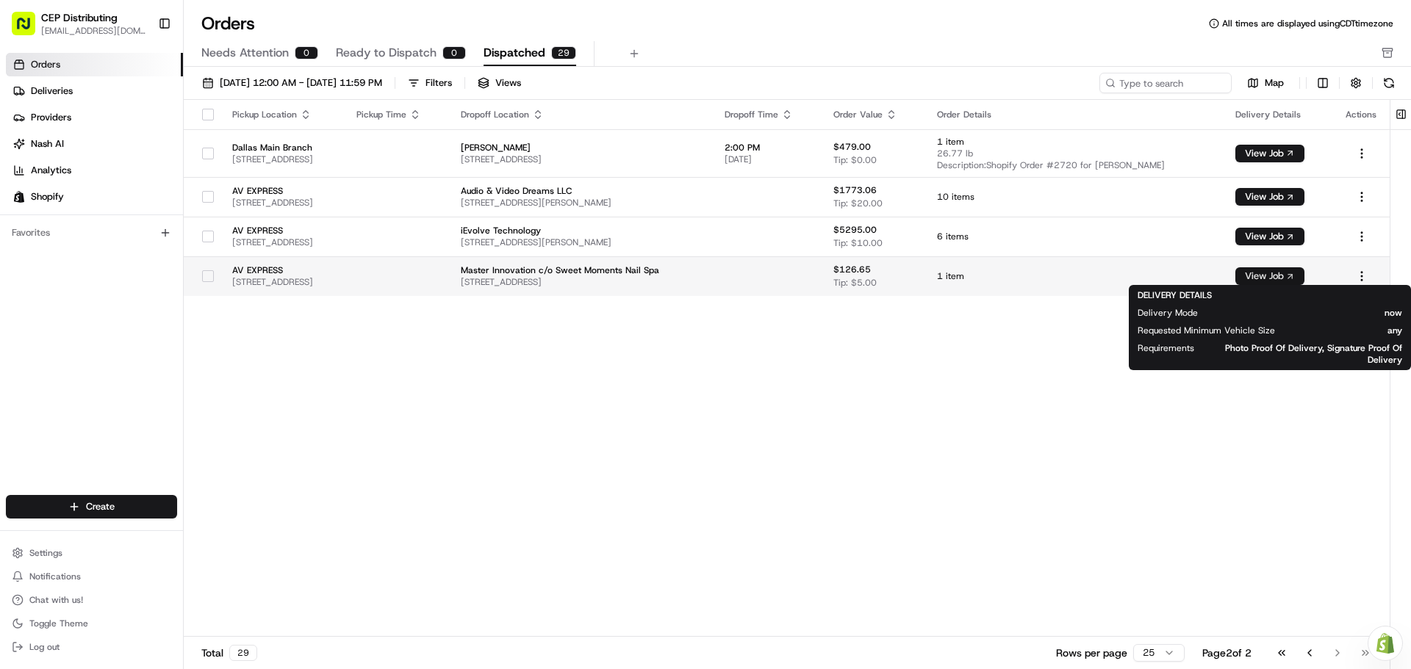
click at [1264, 279] on button "View Job" at bounding box center [1269, 276] width 69 height 18
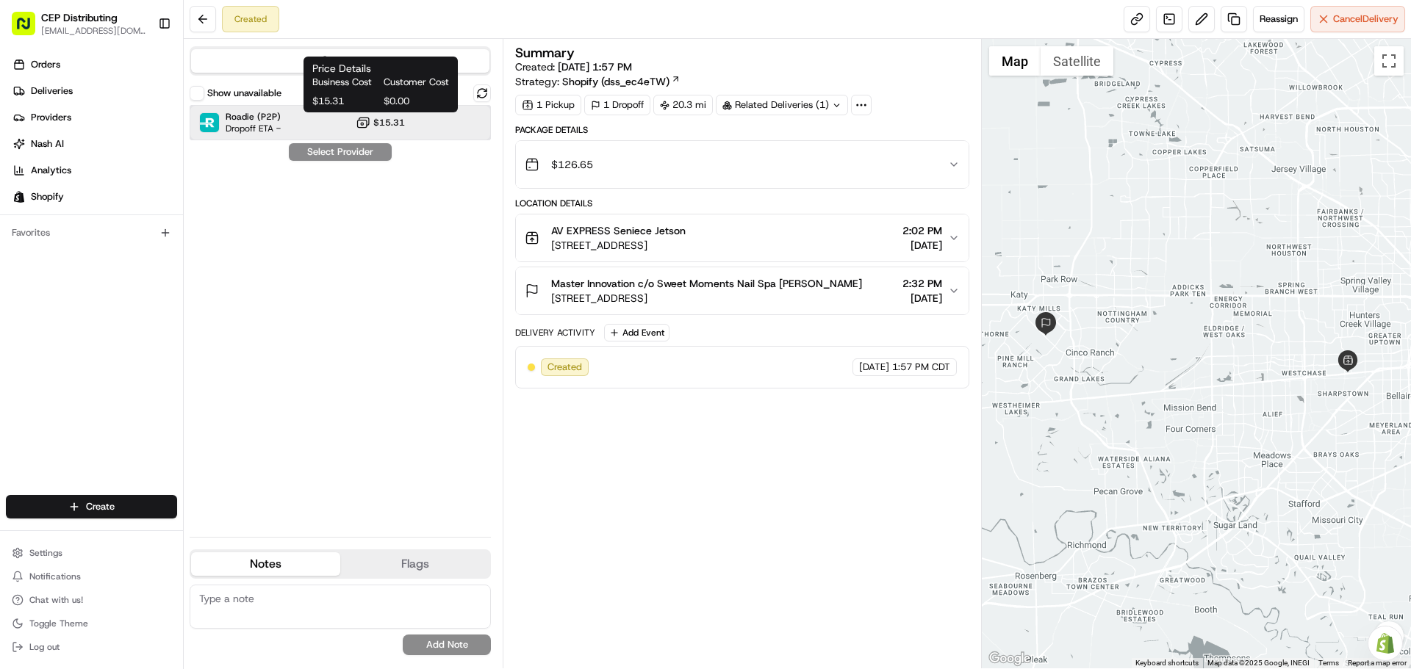
click at [384, 115] on div "Roadie (P2P) Dropoff ETA - $15.31" at bounding box center [340, 122] width 301 height 35
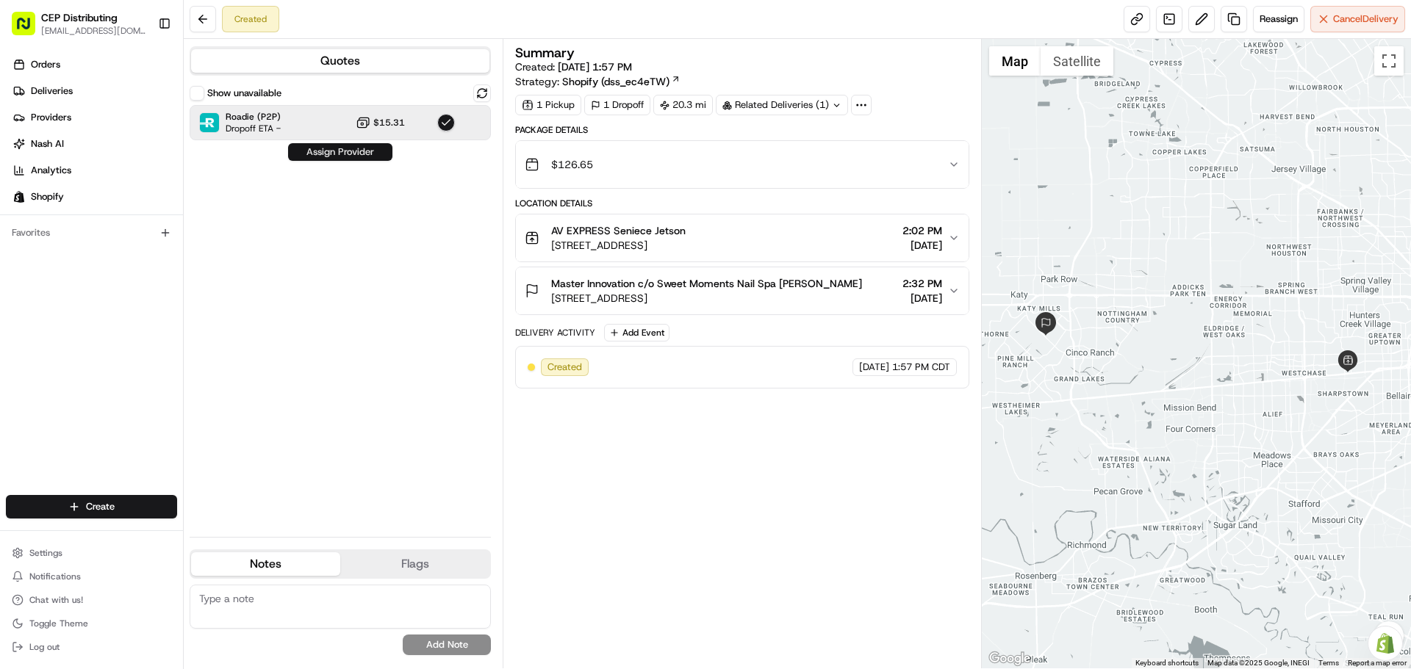
click at [364, 155] on button "Assign Provider" at bounding box center [340, 152] width 104 height 18
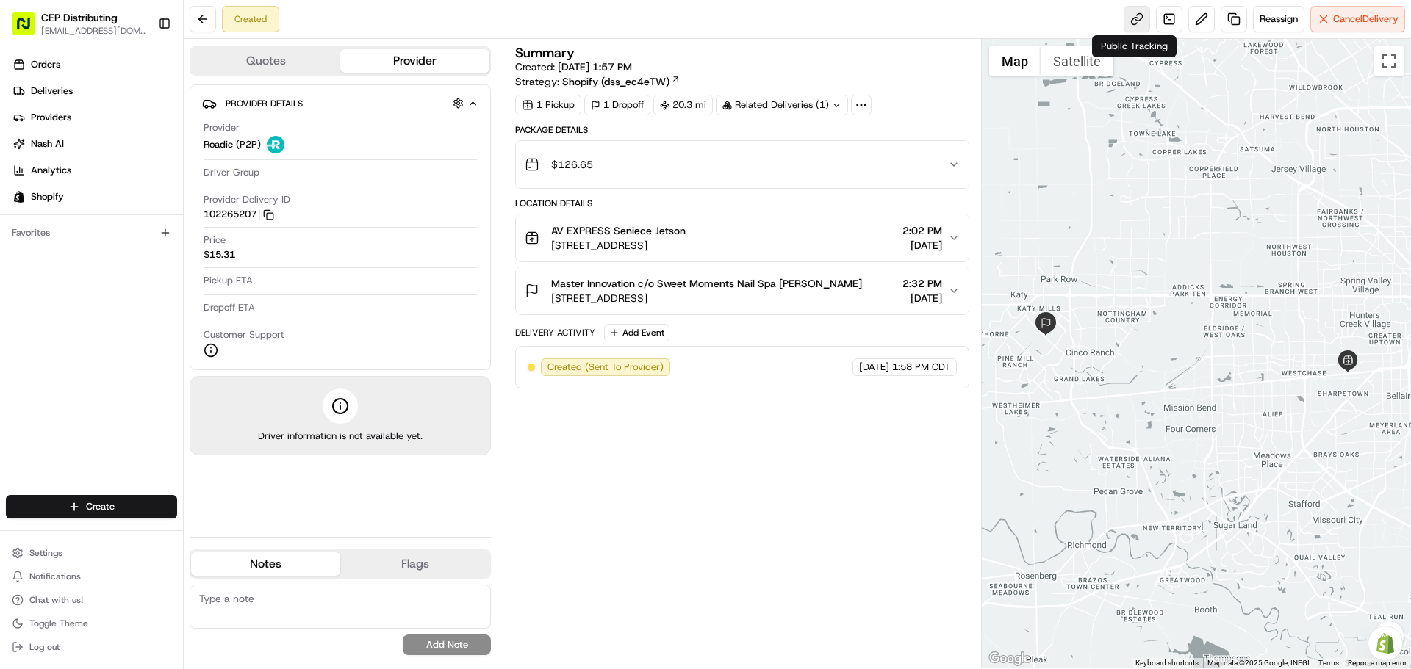
click at [1130, 15] on link at bounding box center [1136, 19] width 26 height 26
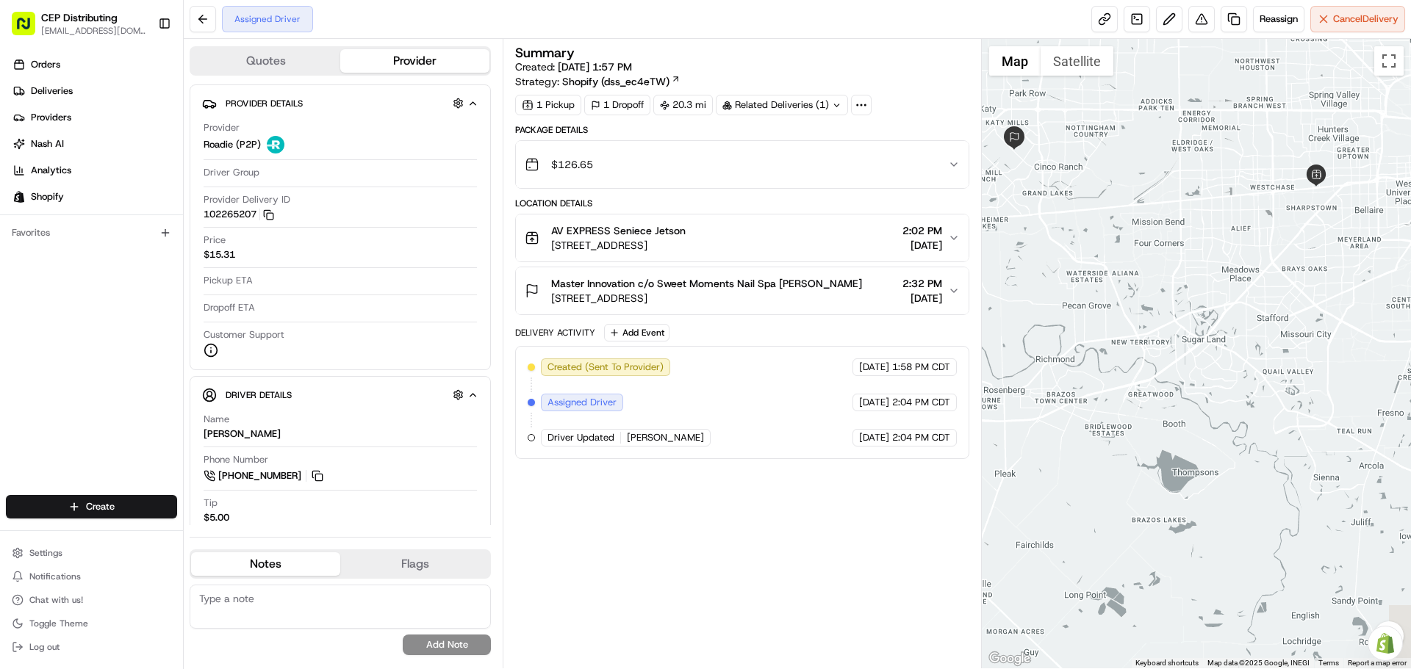
drag, startPoint x: 1172, startPoint y: 533, endPoint x: 1186, endPoint y: 441, distance: 92.9
click at [1186, 441] on div at bounding box center [1197, 354] width 430 height 630
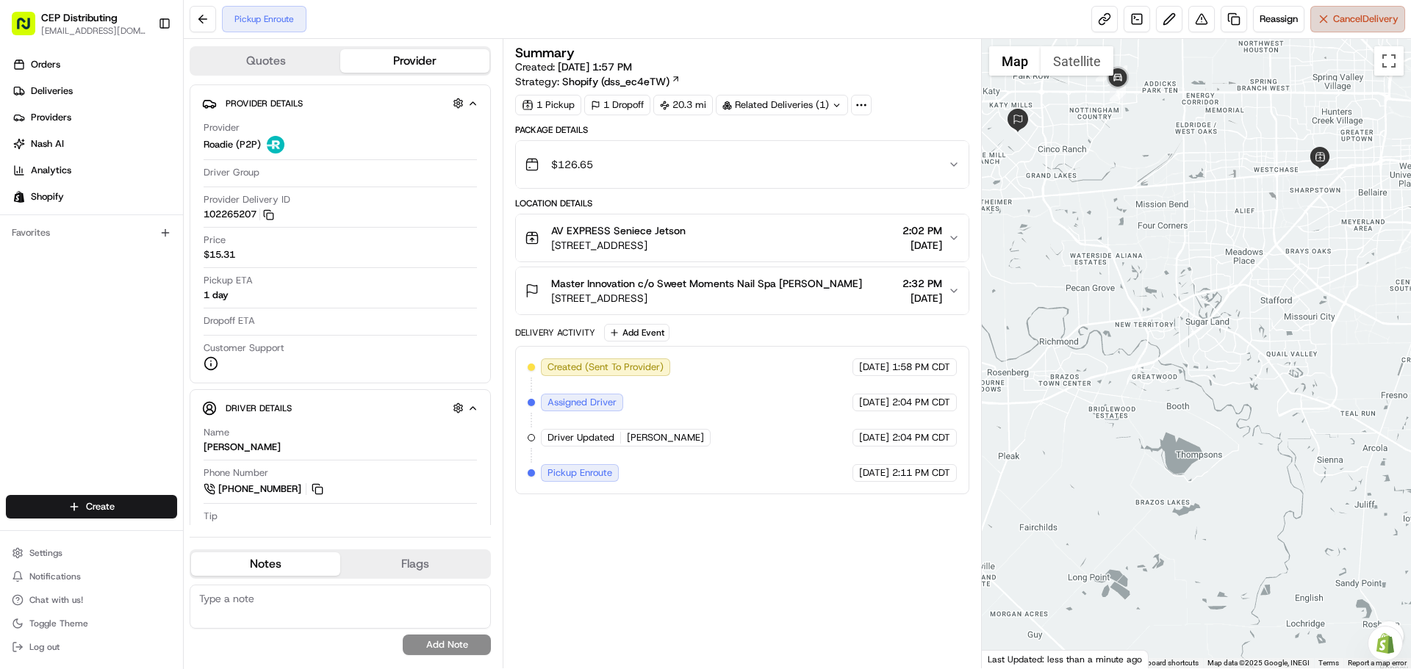
click at [1356, 17] on span "Cancel Delivery" at bounding box center [1365, 18] width 65 height 13
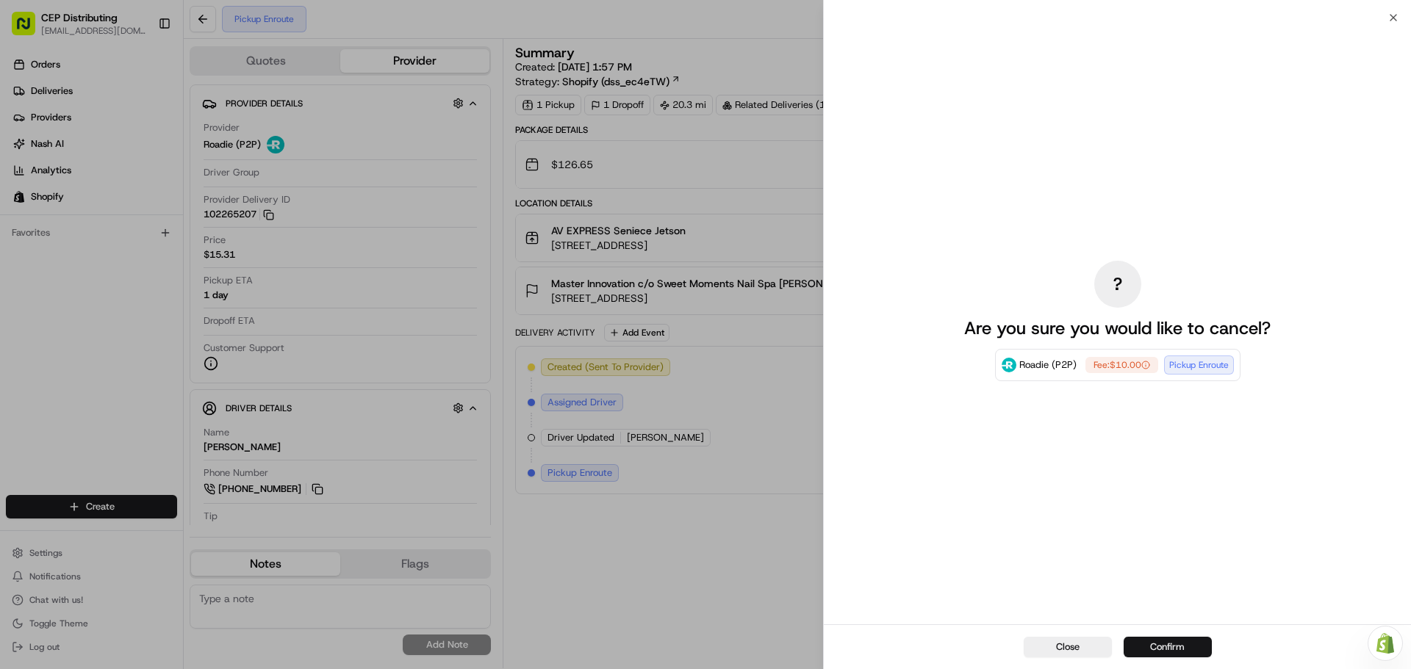
click at [1161, 643] on button "Confirm" at bounding box center [1167, 647] width 88 height 21
